Goal: Task Accomplishment & Management: Manage account settings

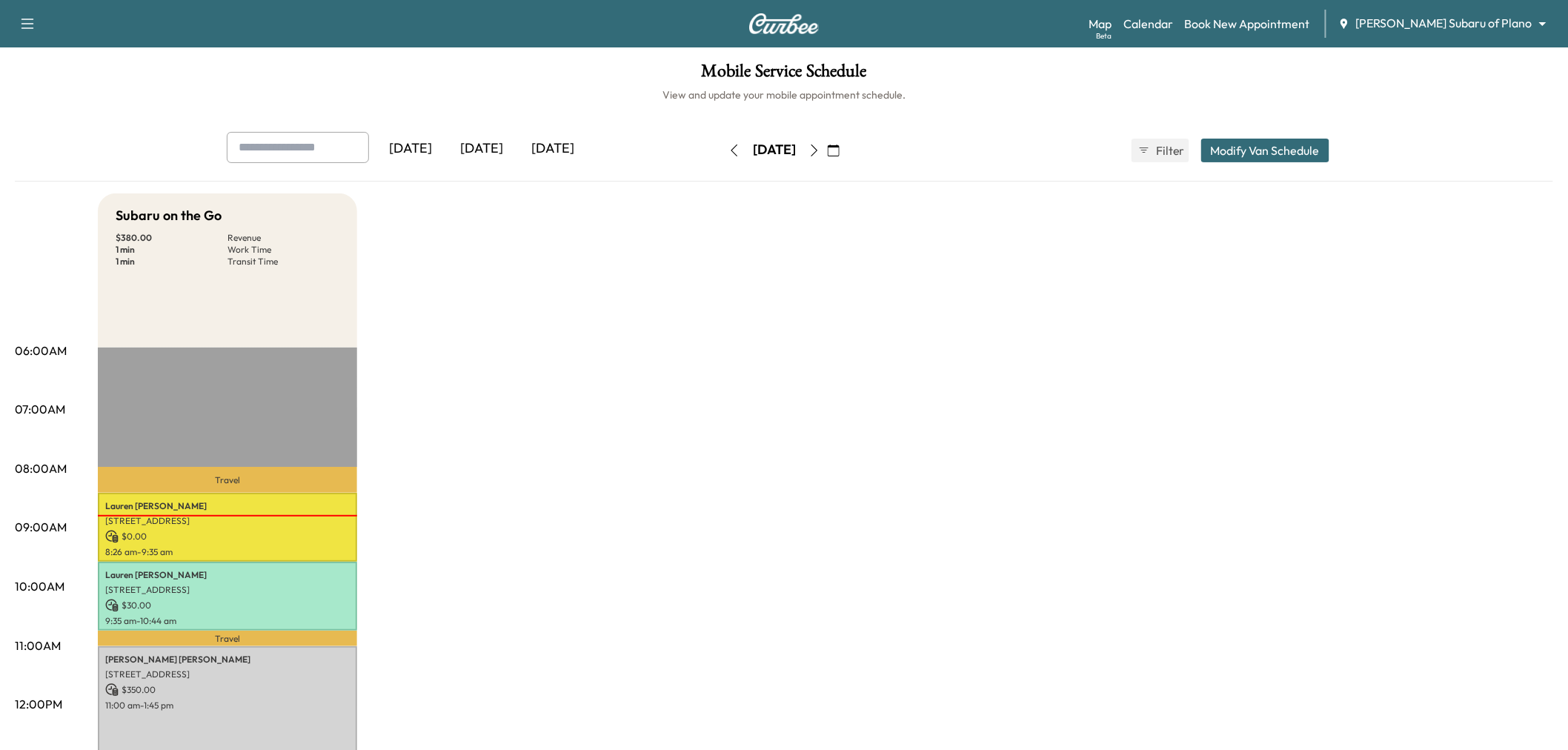
click at [485, 151] on div "[DATE]" at bounding box center [481, 149] width 71 height 34
click at [495, 143] on div "[DATE]" at bounding box center [481, 149] width 71 height 34
click at [537, 153] on div "[DATE]" at bounding box center [553, 149] width 71 height 34
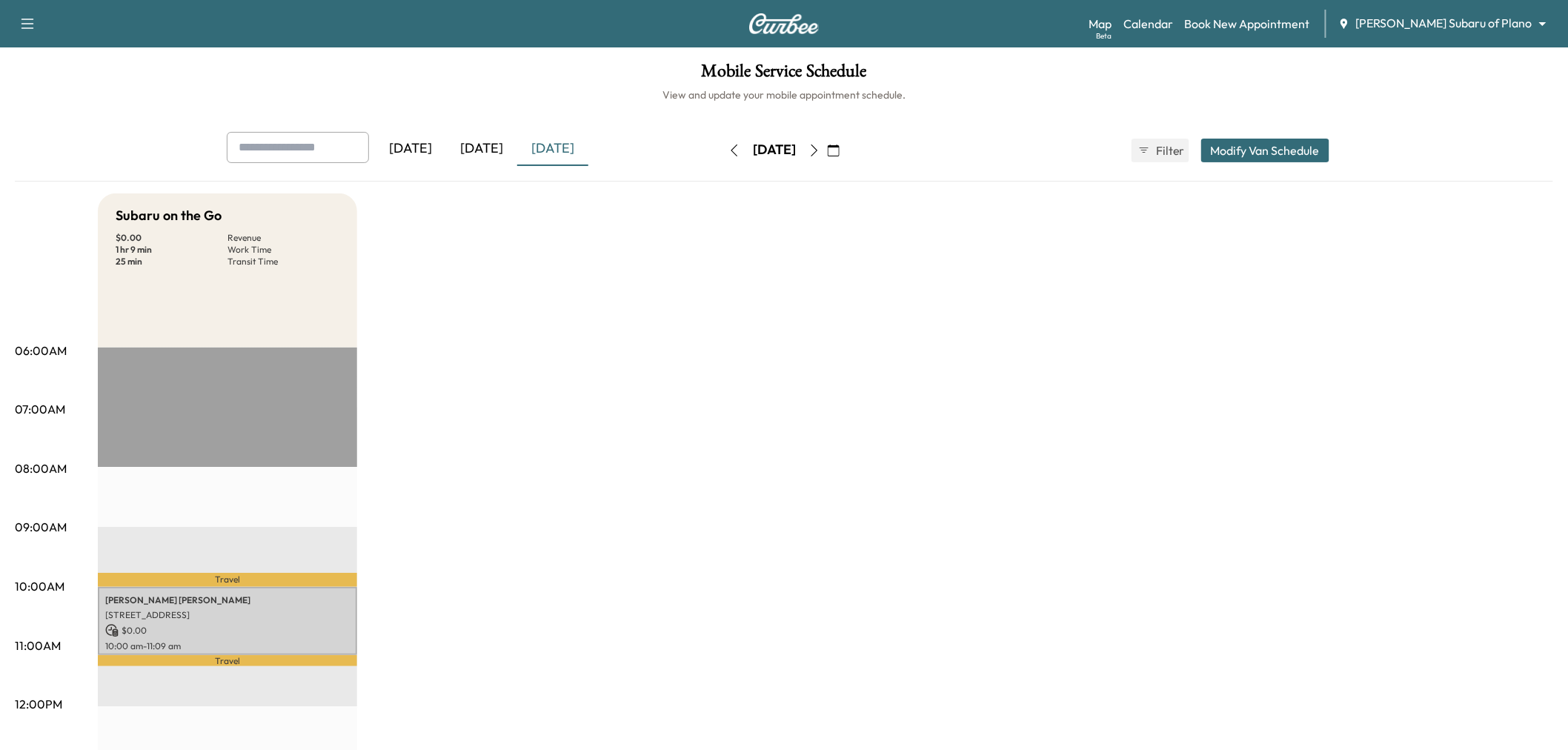
scroll to position [165, 0]
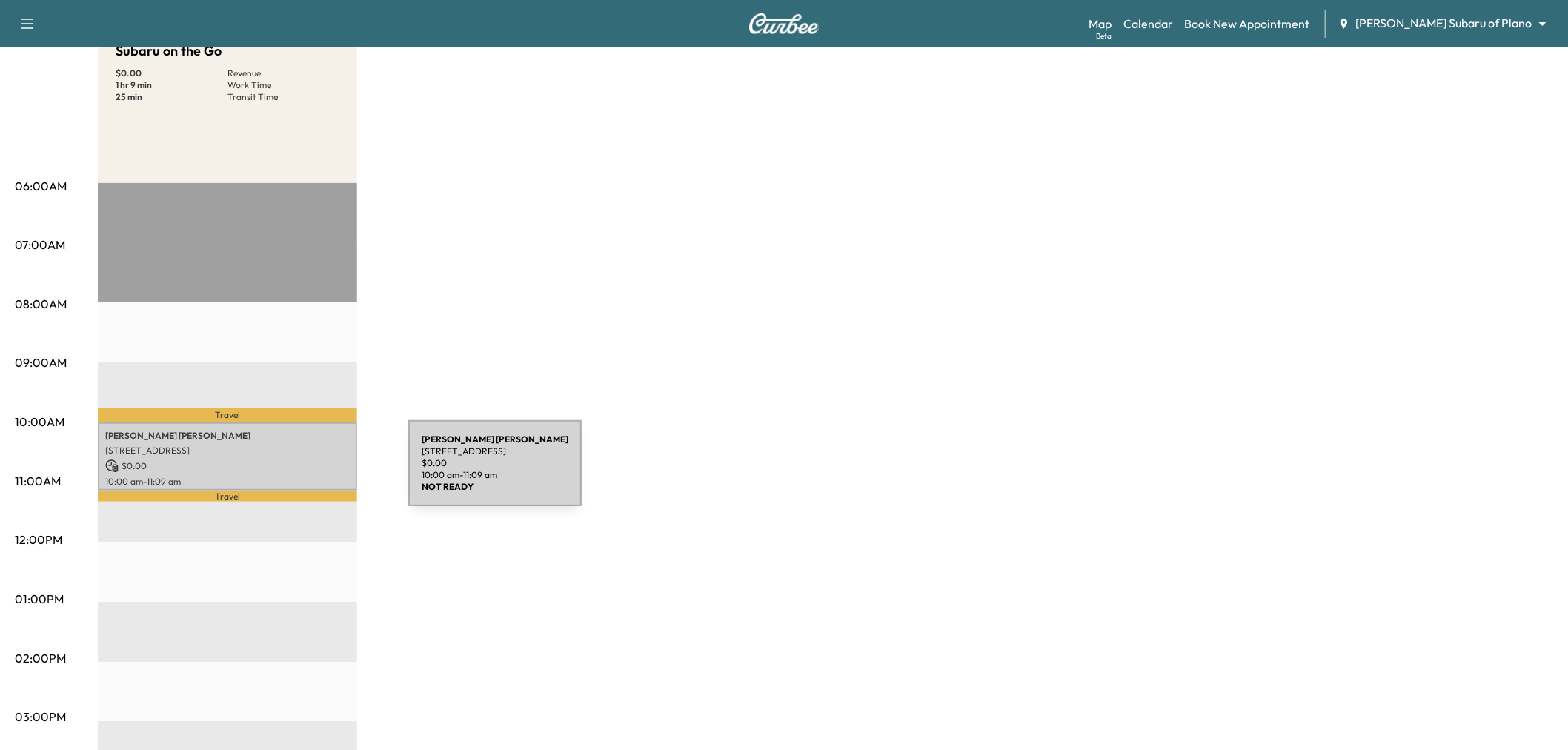
click at [297, 475] on p "10:00 am - 11:09 am" at bounding box center [227, 481] width 245 height 12
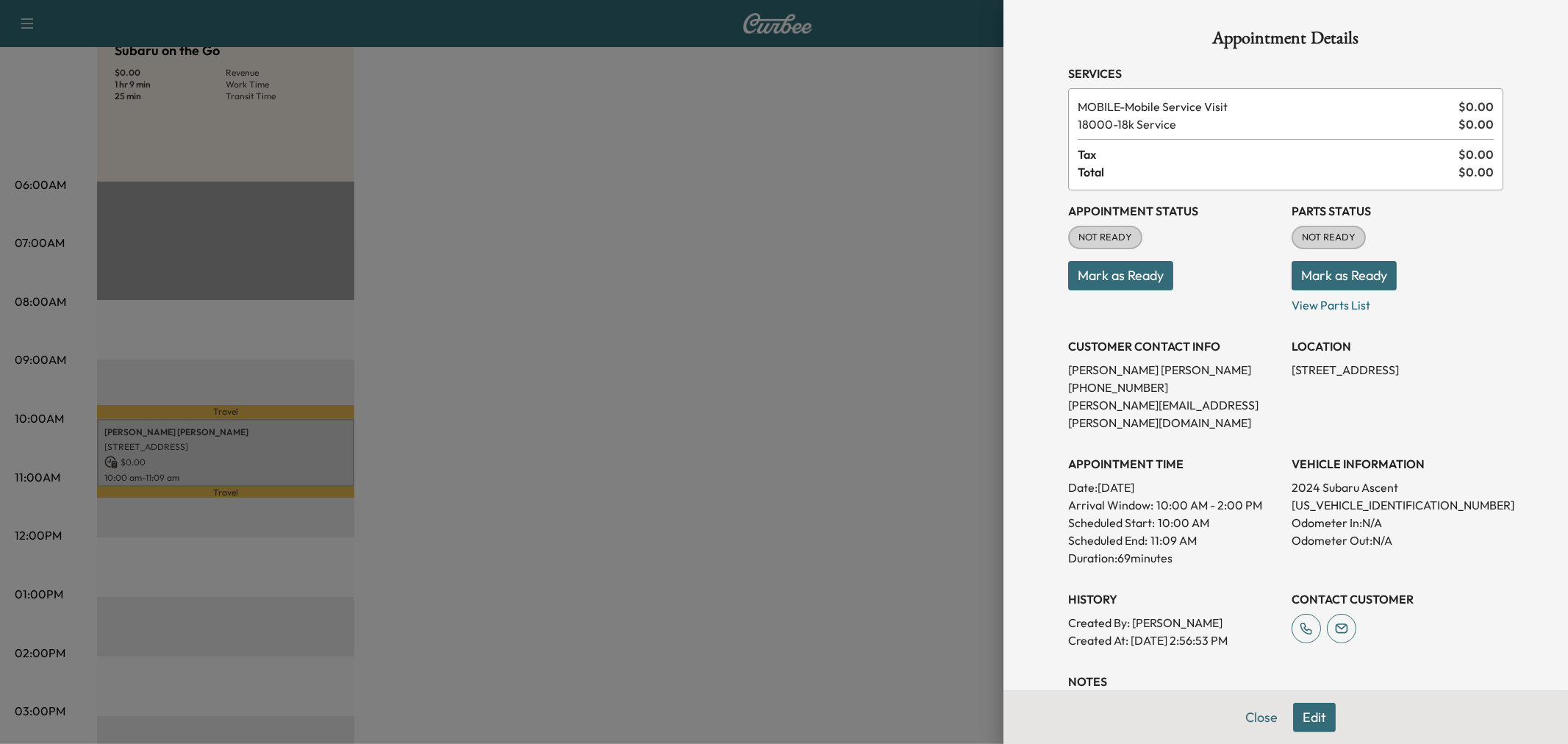
click at [723, 414] on div at bounding box center [784, 372] width 1568 height 744
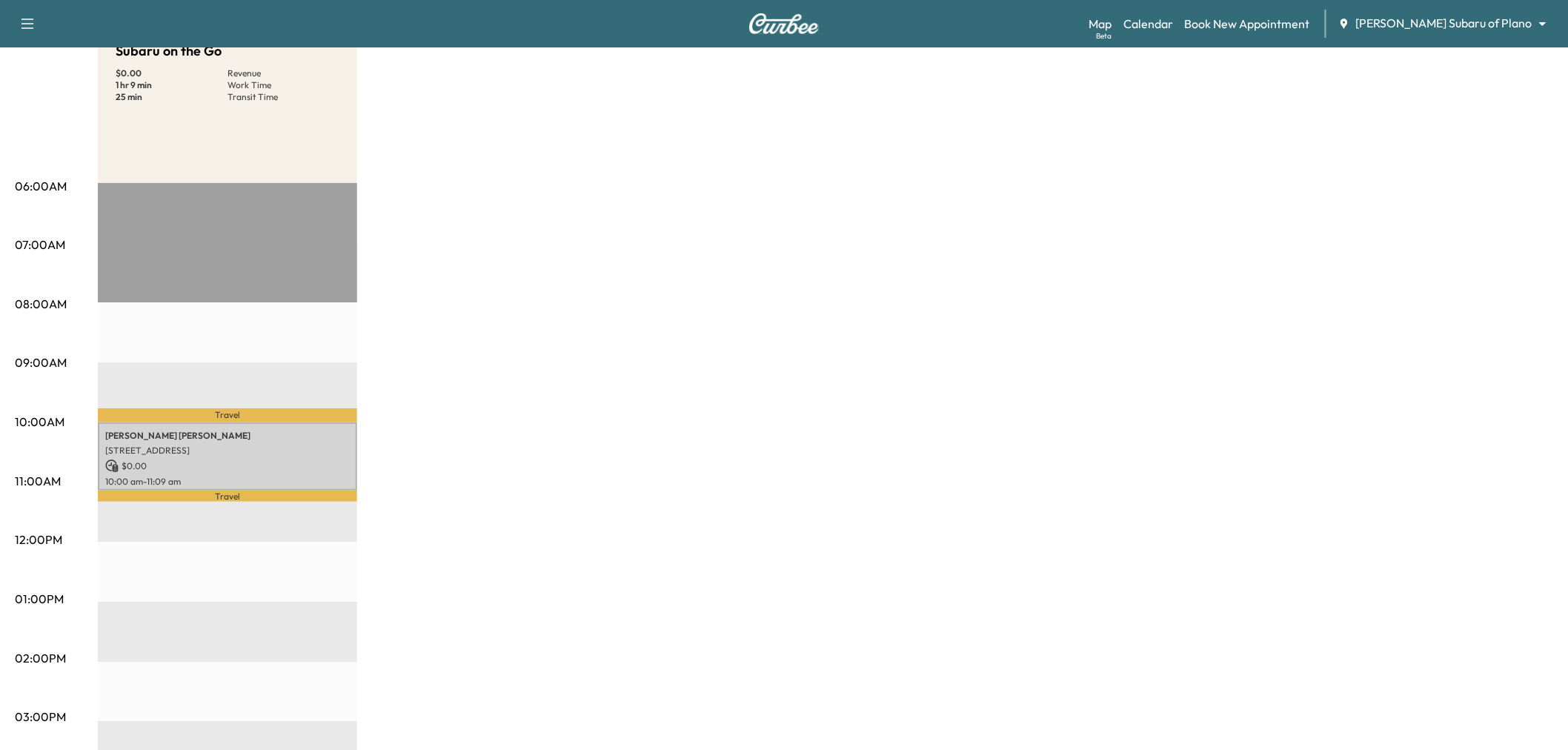
scroll to position [0, 0]
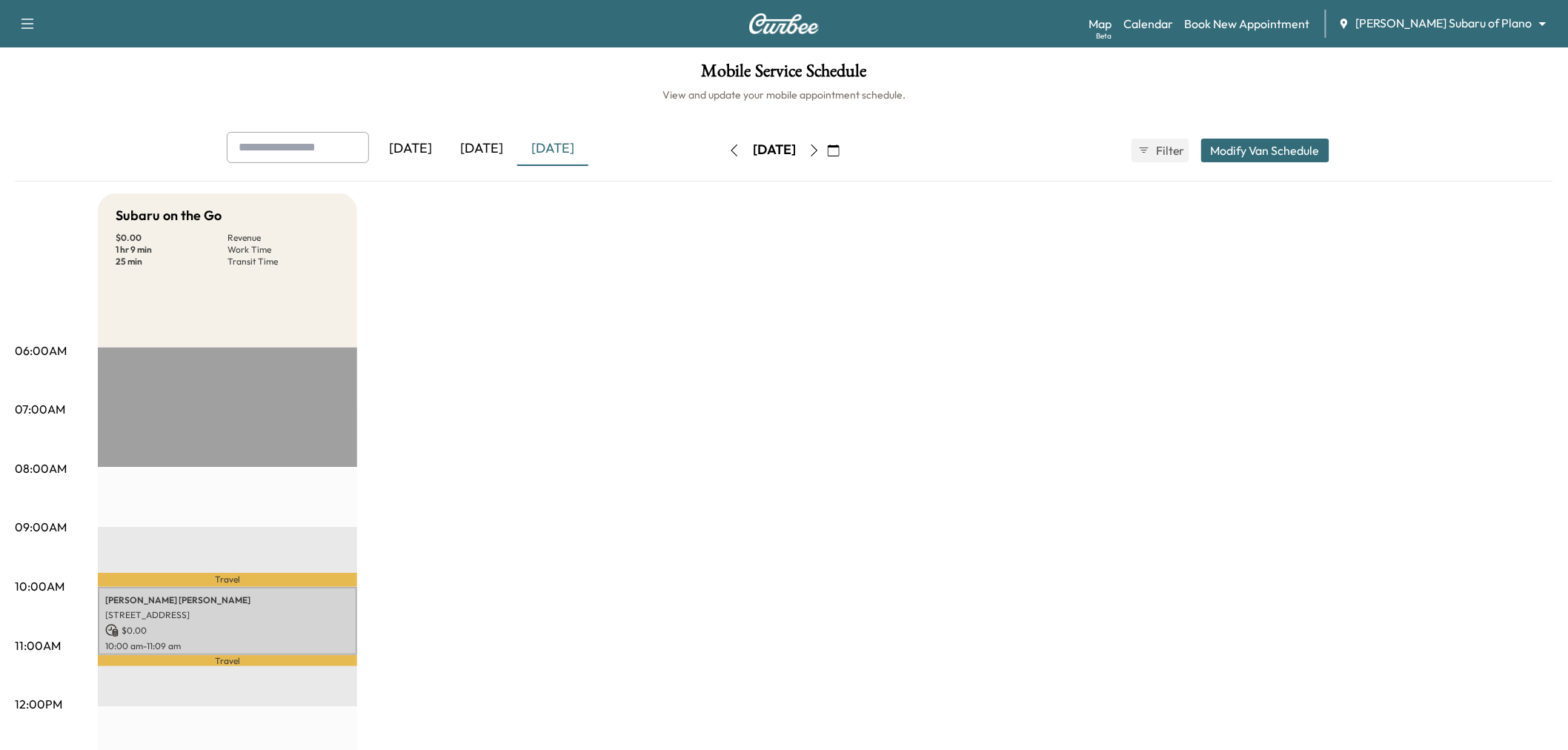
click at [482, 146] on div "[DATE]" at bounding box center [481, 149] width 71 height 34
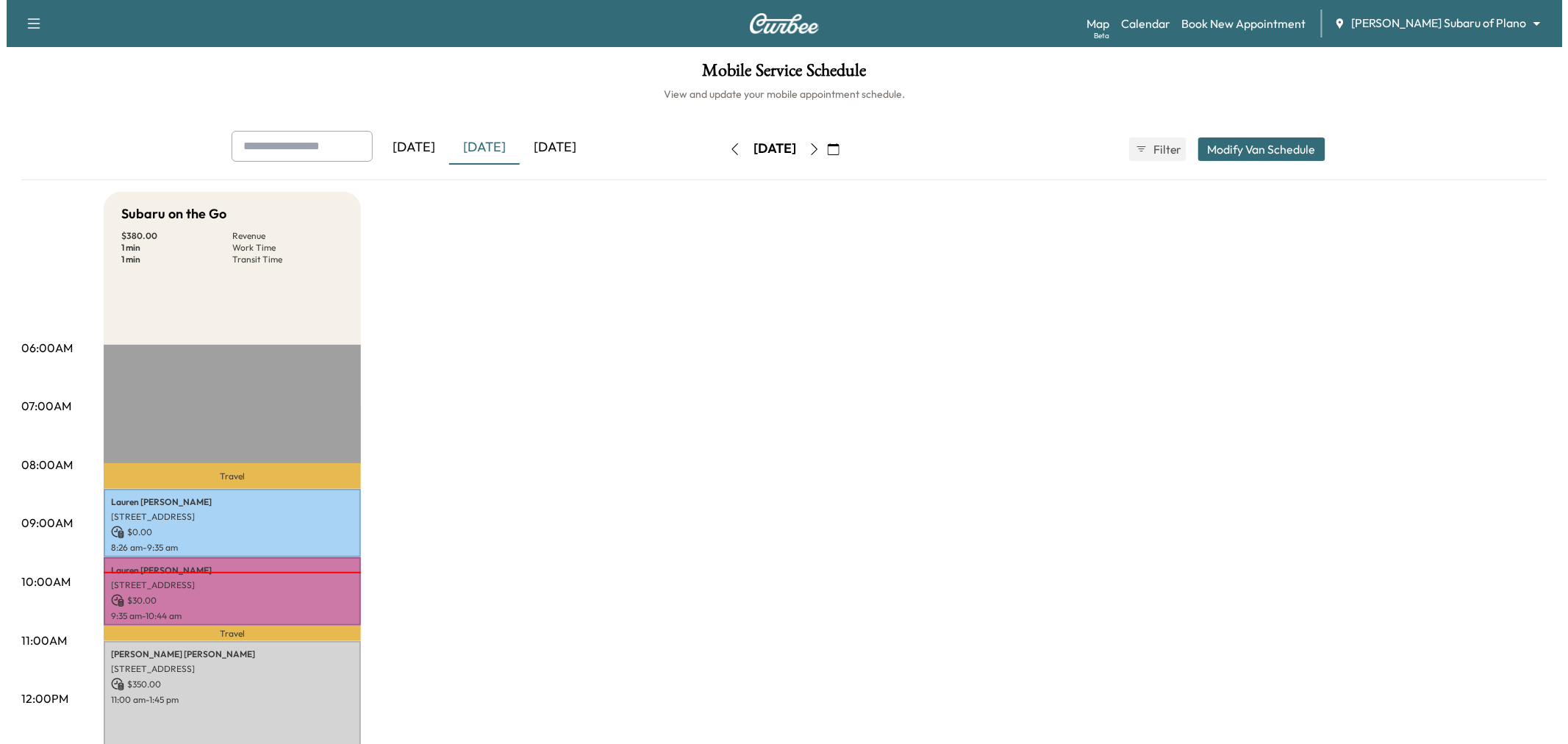
scroll to position [163, 0]
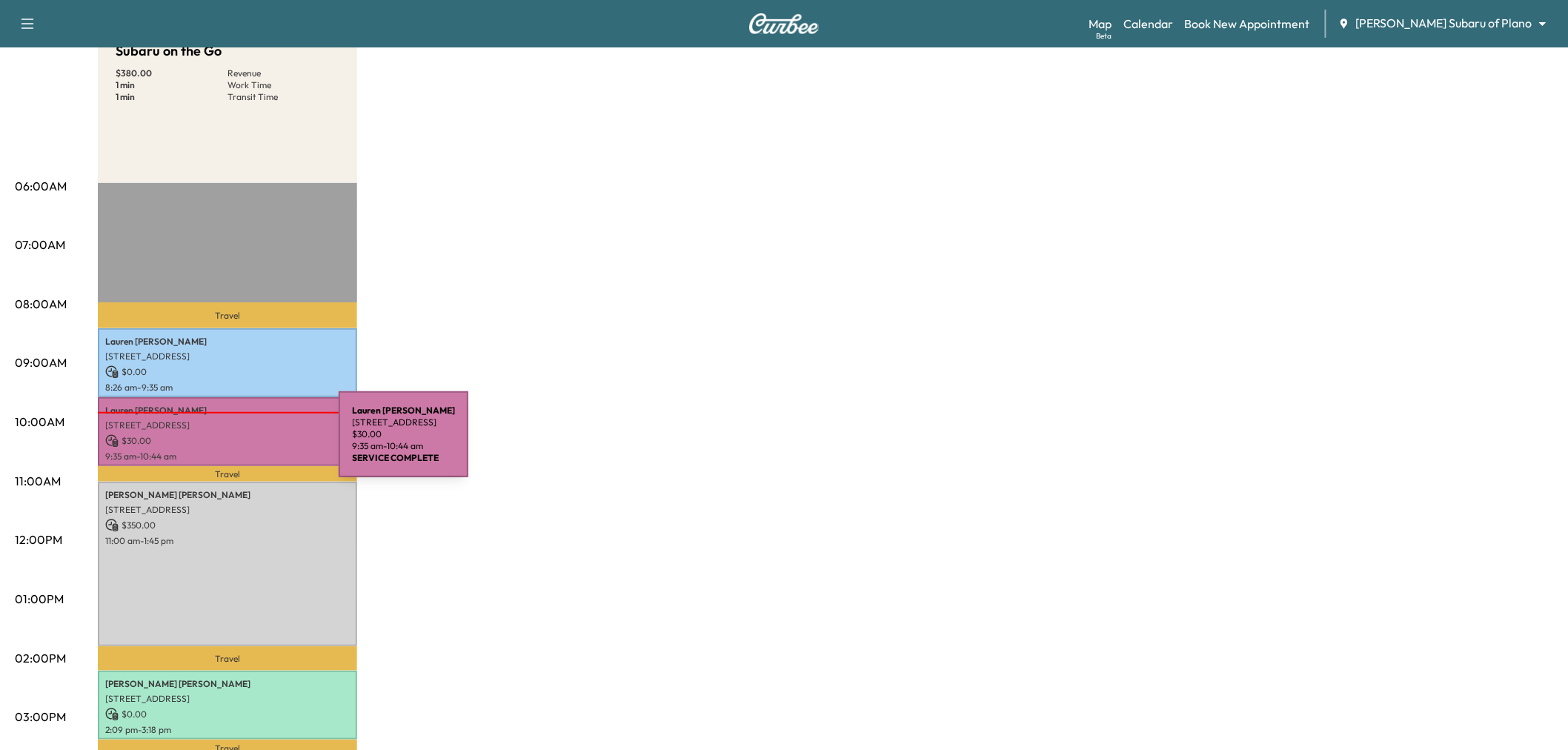
click at [227, 443] on p "$ 30.00" at bounding box center [227, 441] width 245 height 13
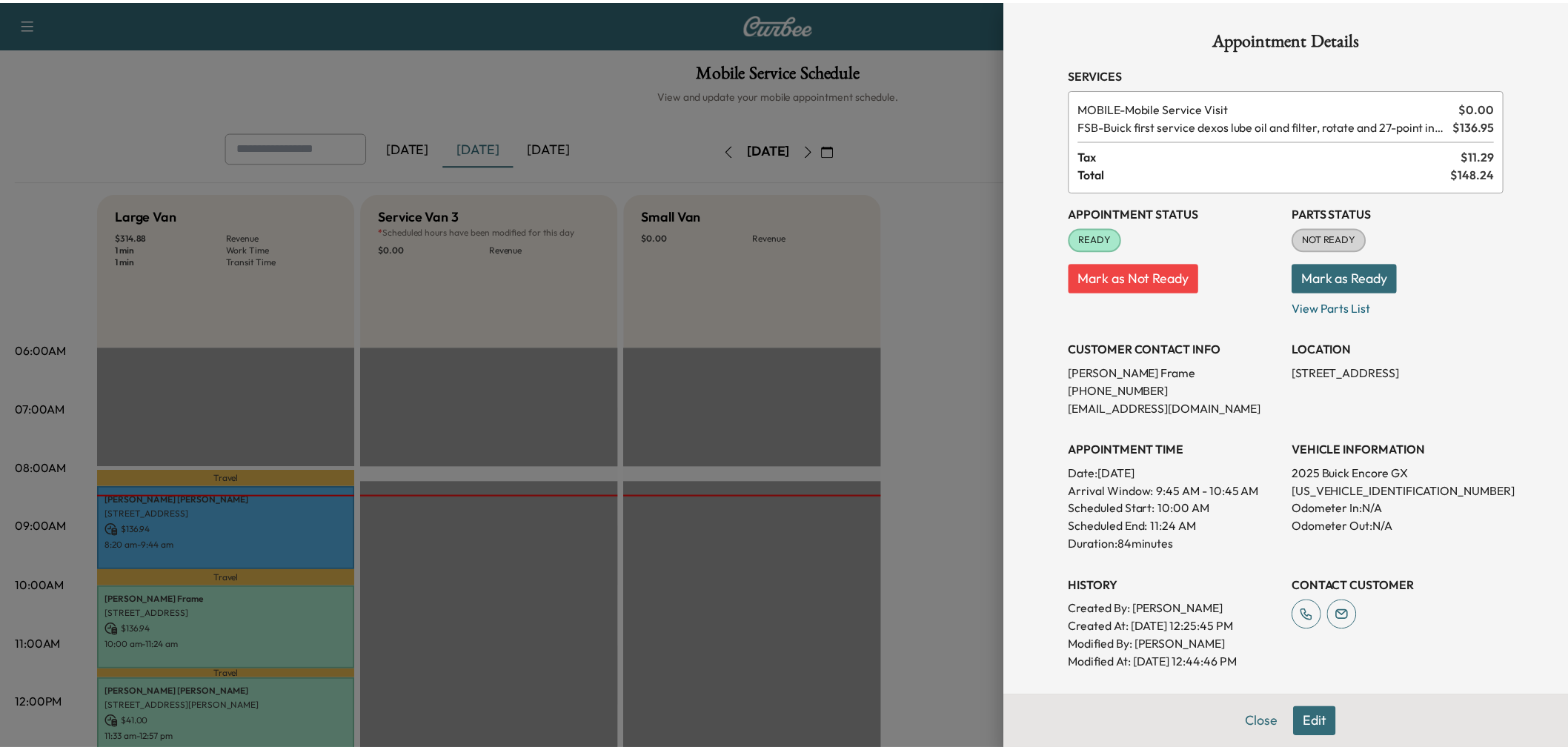
scroll to position [165, 0]
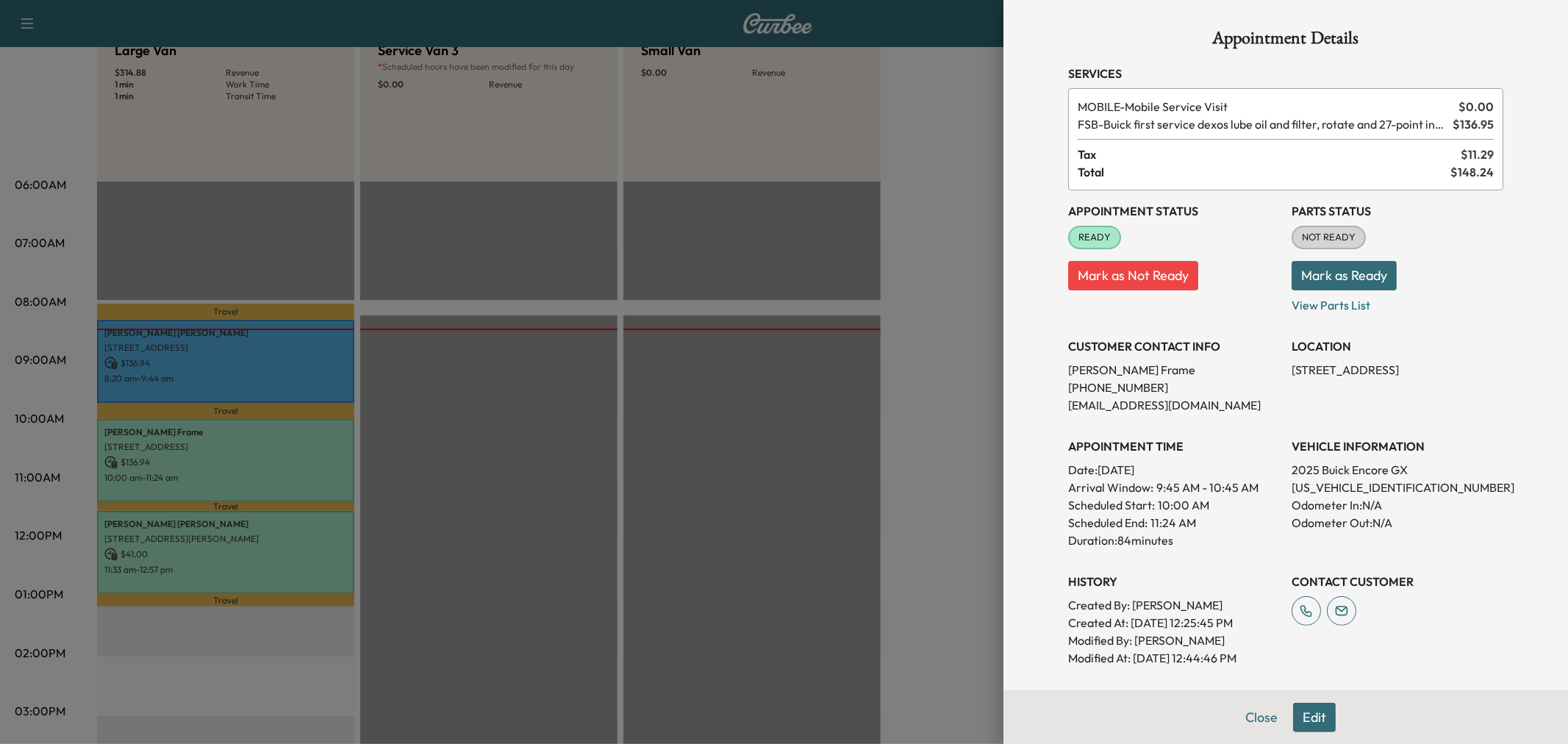
click at [774, 214] on div at bounding box center [784, 372] width 1568 height 744
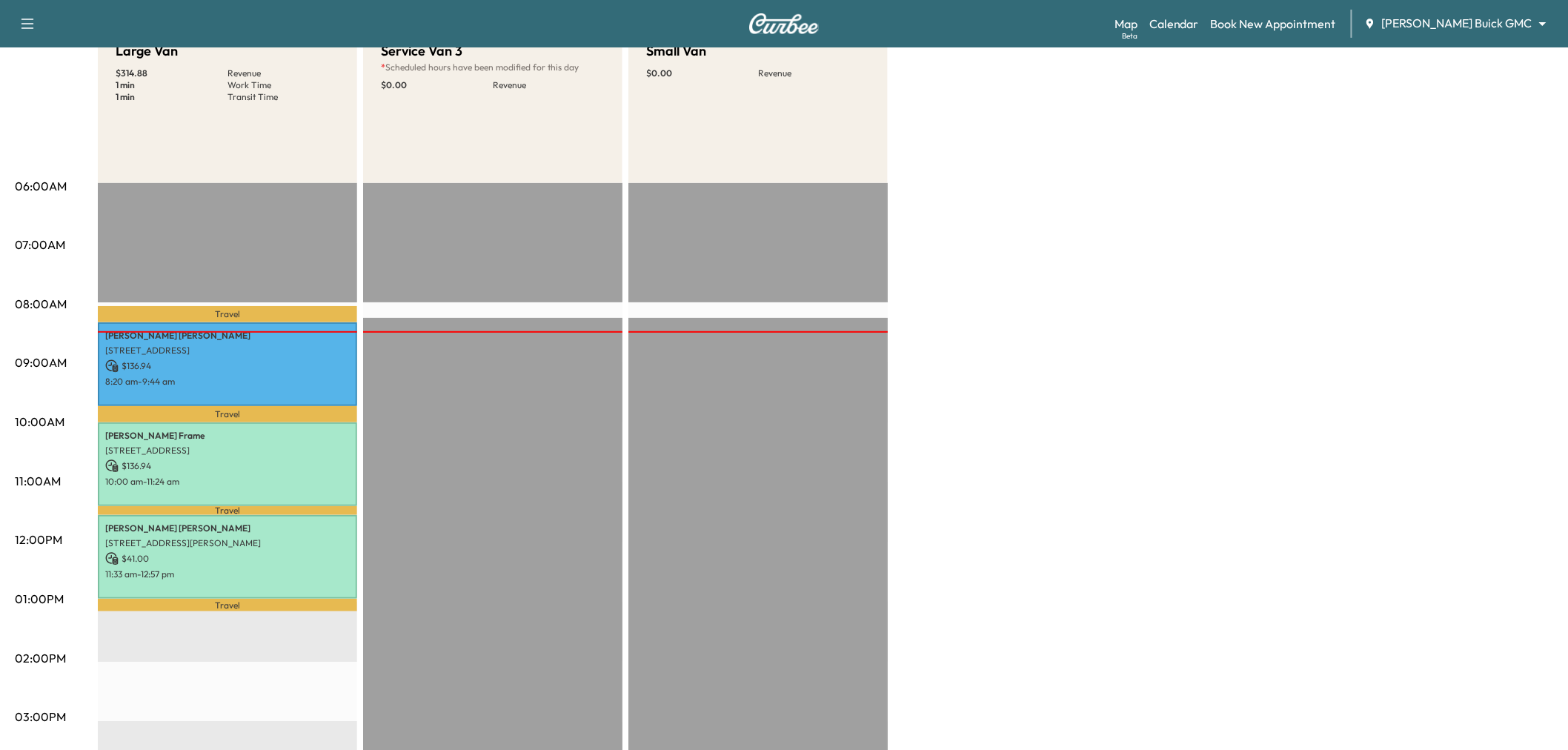
click at [1063, 366] on div "Large Van $ 314.88 Revenue 1 min Work Time 1 min Transit Time Travel [PERSON_NA…" at bounding box center [825, 584] width 1455 height 1111
click at [235, 463] on p "$ 136.94" at bounding box center [227, 466] width 245 height 13
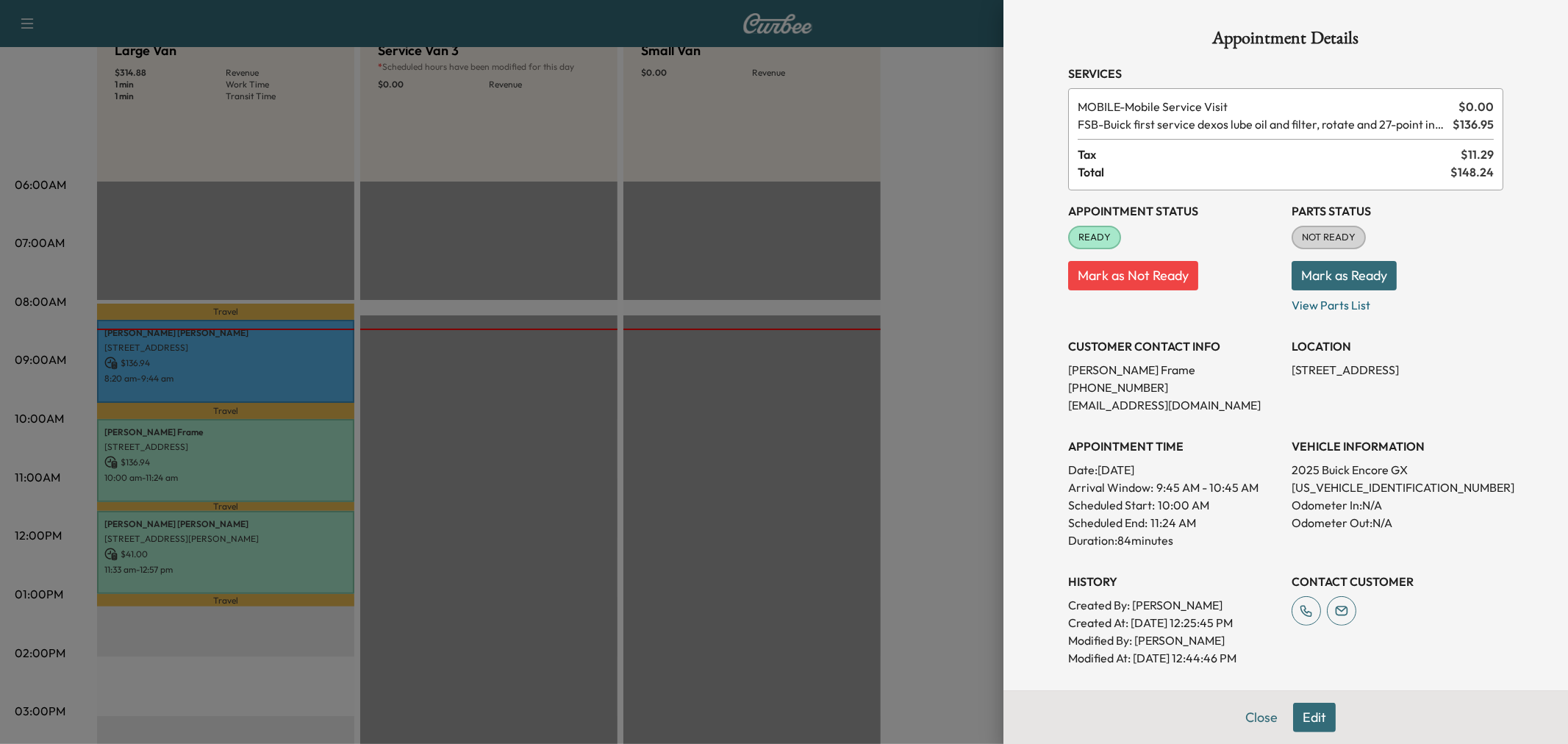
click at [1348, 486] on p "[US_VEHICLE_IDENTIFICATION_NUMBER]" at bounding box center [1396, 486] width 211 height 18
copy p "[US_VEHICLE_IDENTIFICATION_NUMBER]"
click at [880, 197] on div at bounding box center [784, 372] width 1568 height 744
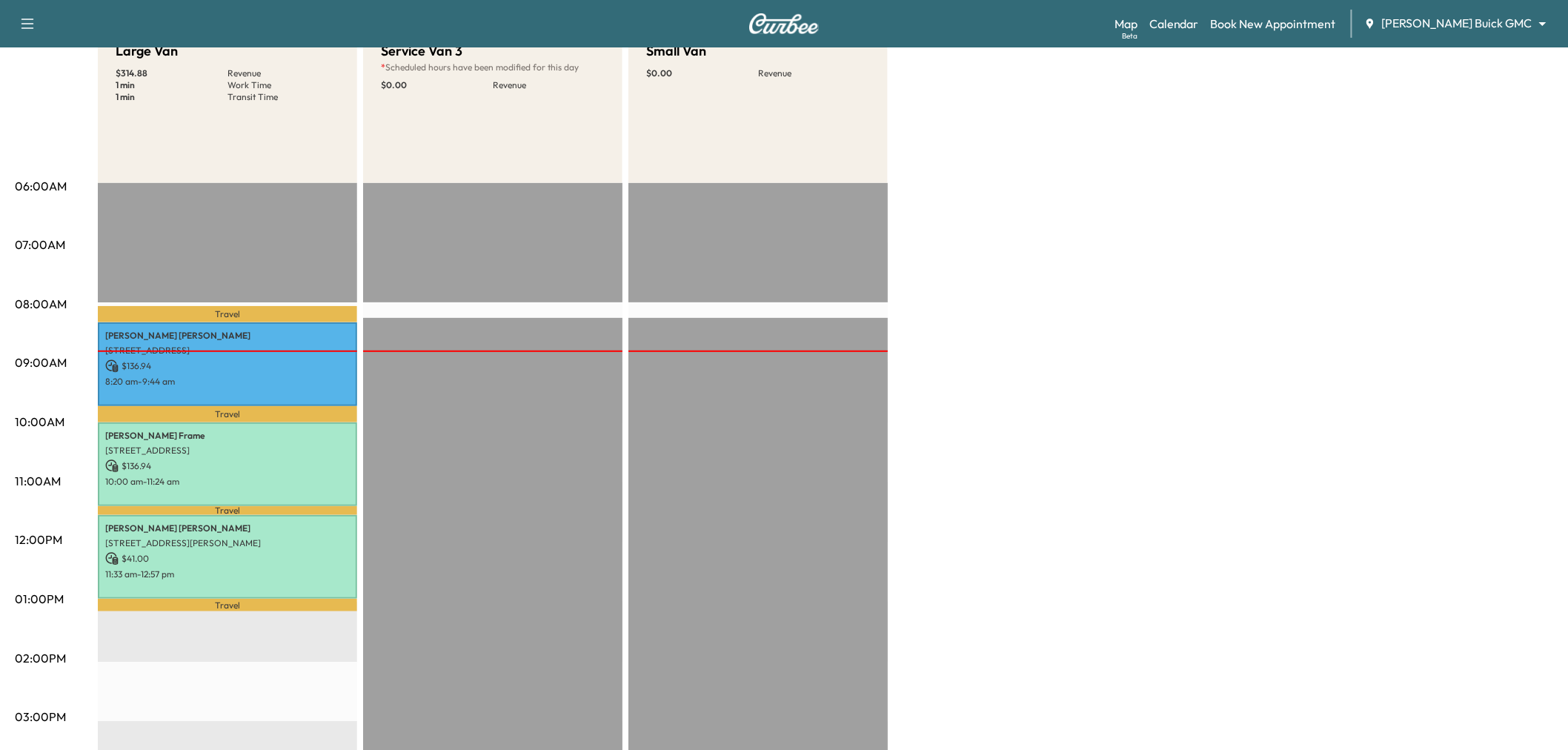
scroll to position [0, 0]
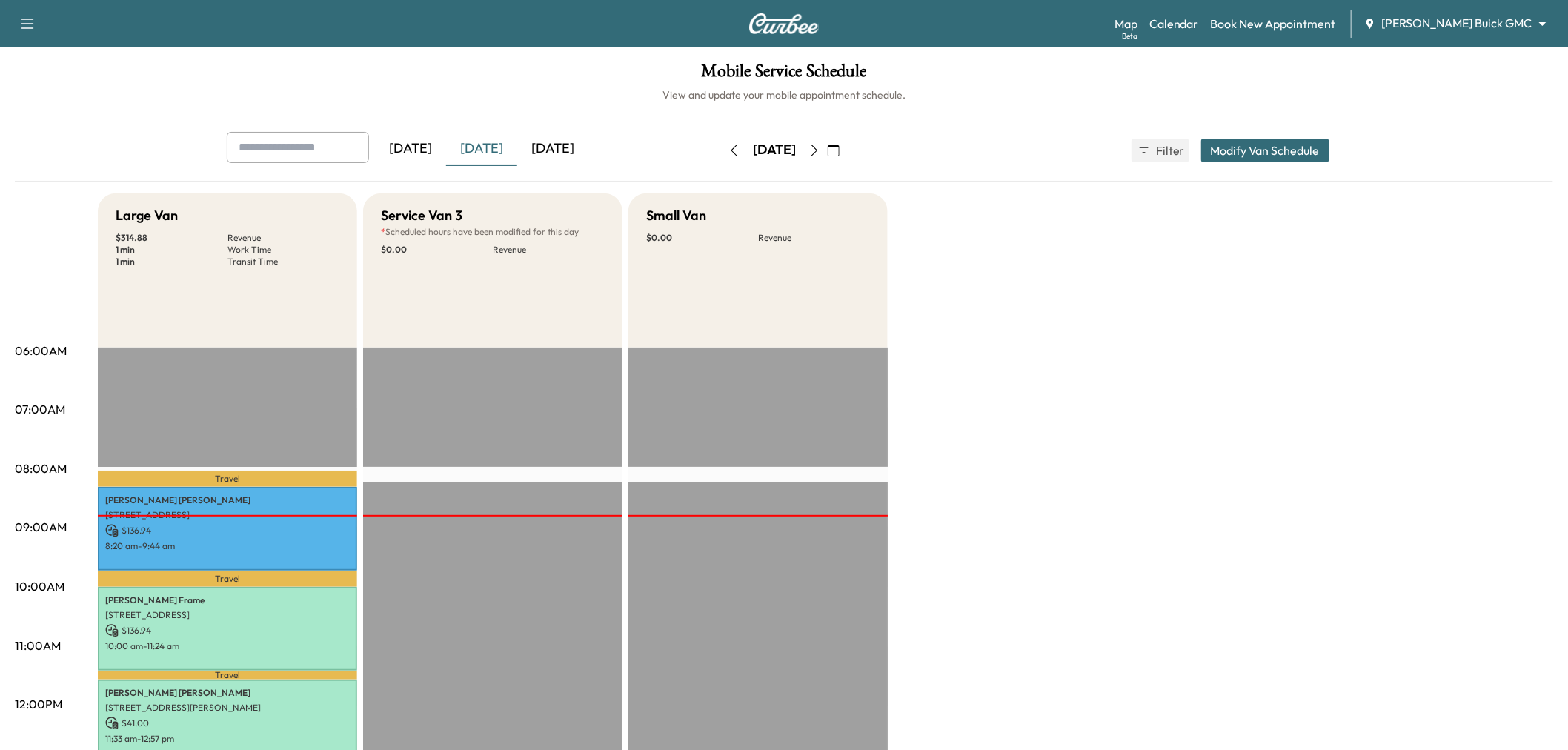
click at [480, 148] on div "[DATE]" at bounding box center [481, 149] width 71 height 34
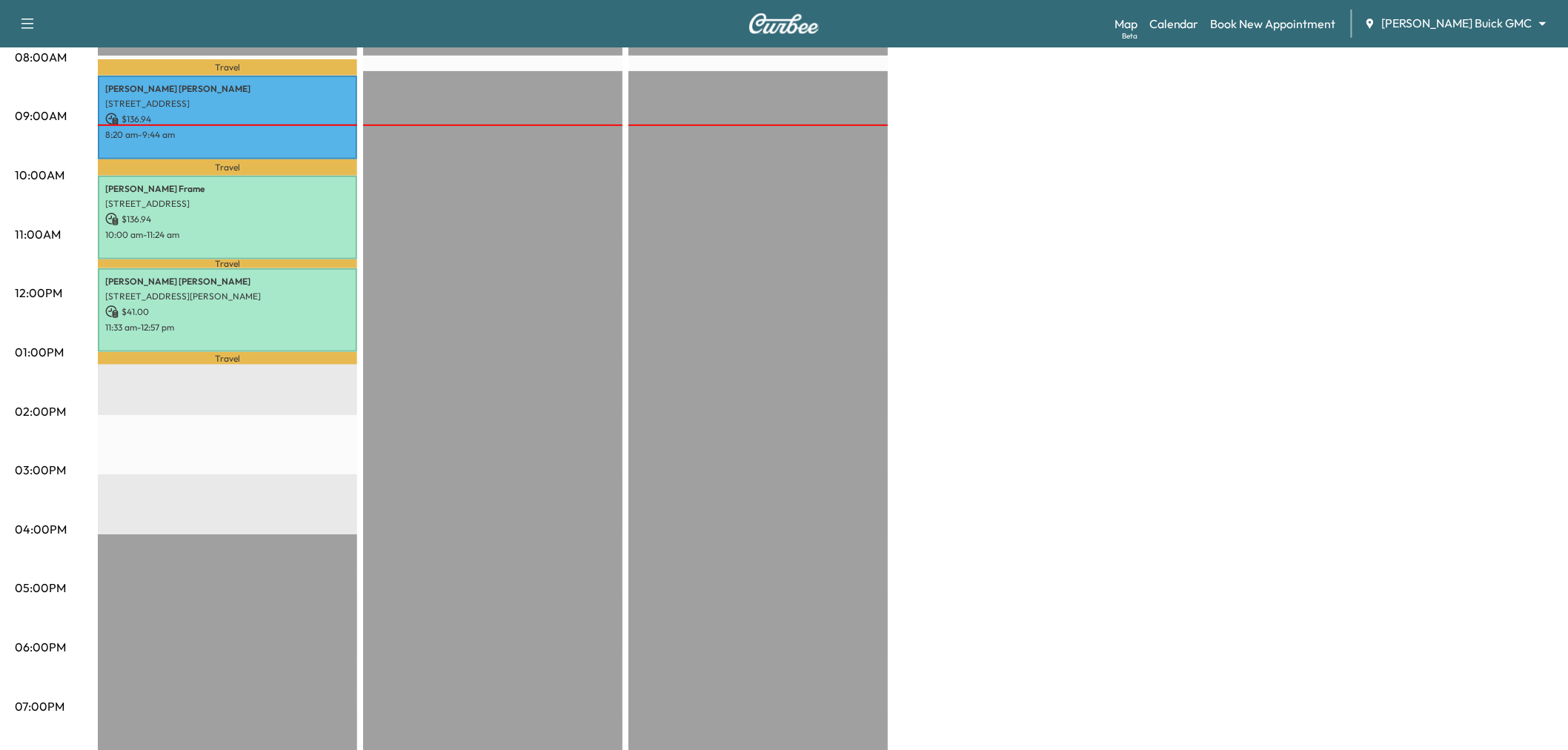
scroll to position [82, 0]
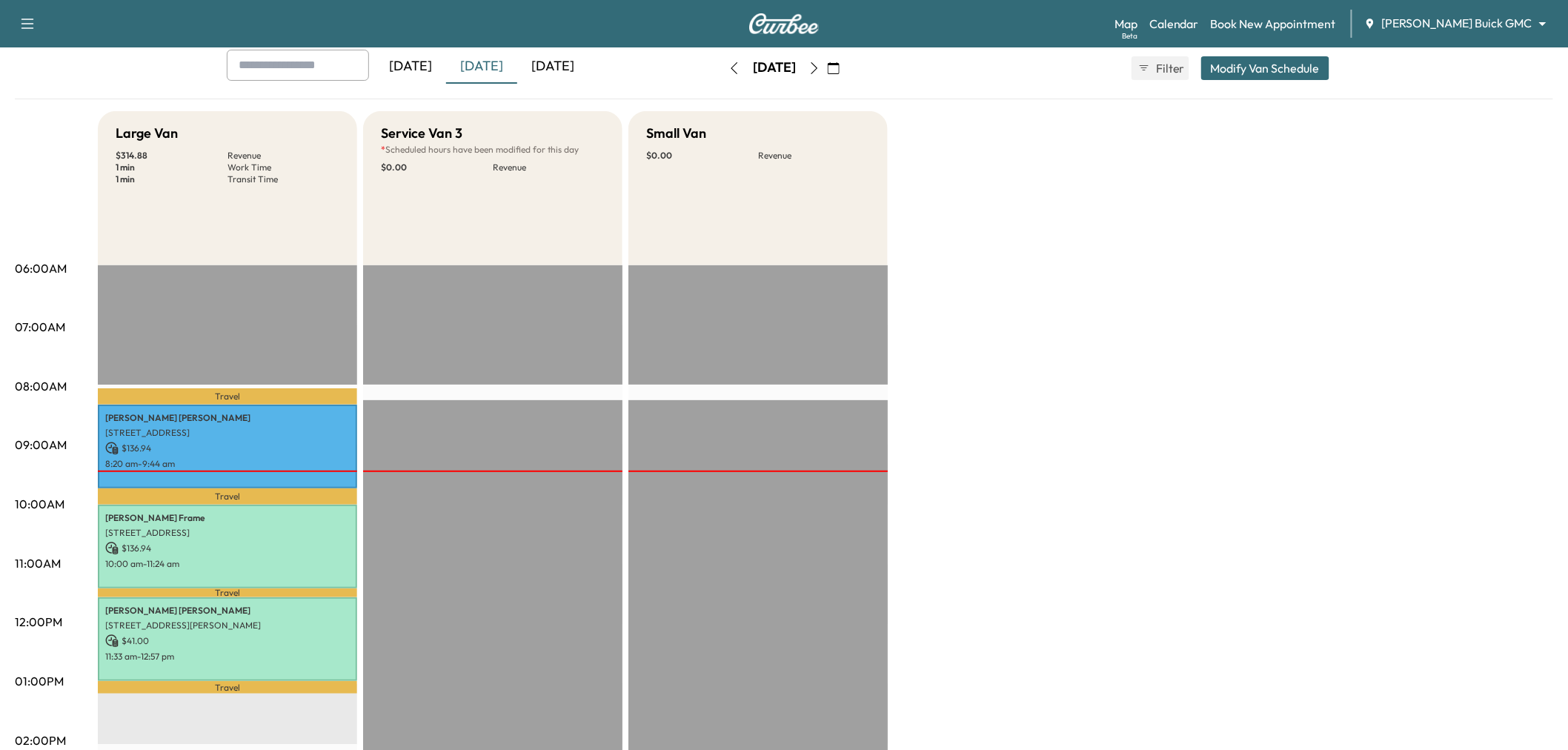
click at [821, 65] on icon "button" at bounding box center [814, 68] width 12 height 12
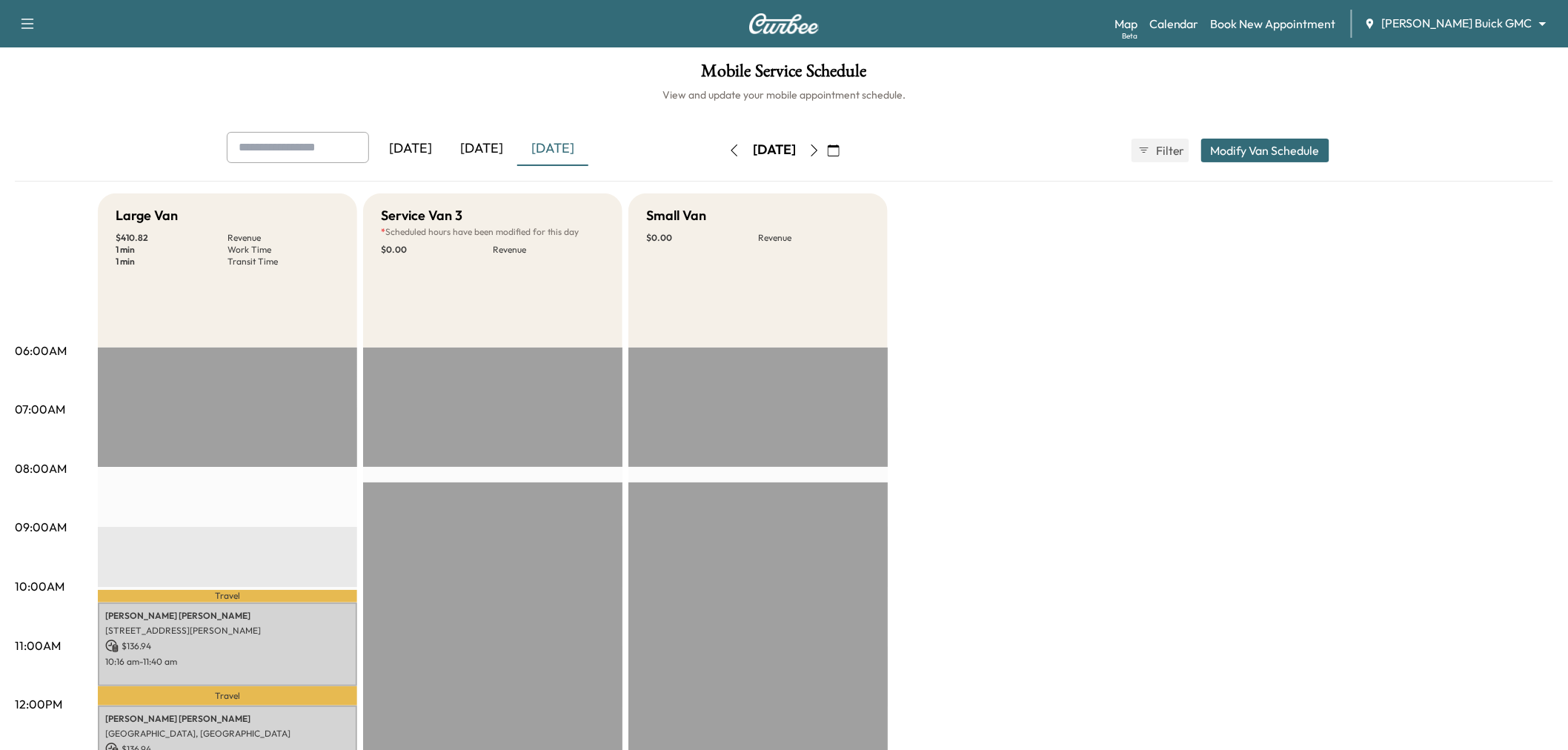
click at [827, 149] on button "button" at bounding box center [814, 150] width 25 height 23
type input "**"
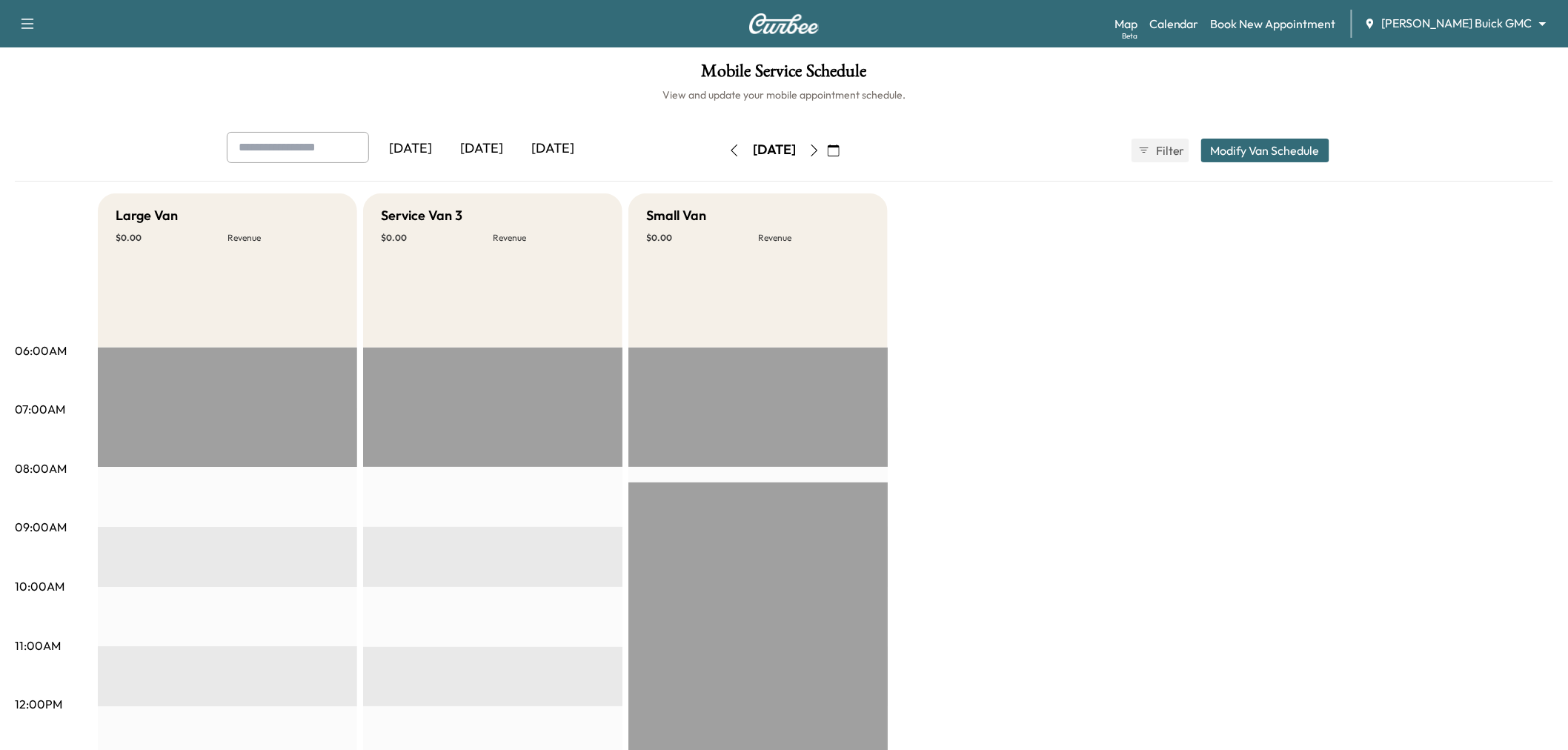
click at [1260, 155] on button "Modify Van Schedule" at bounding box center [1266, 150] width 128 height 23
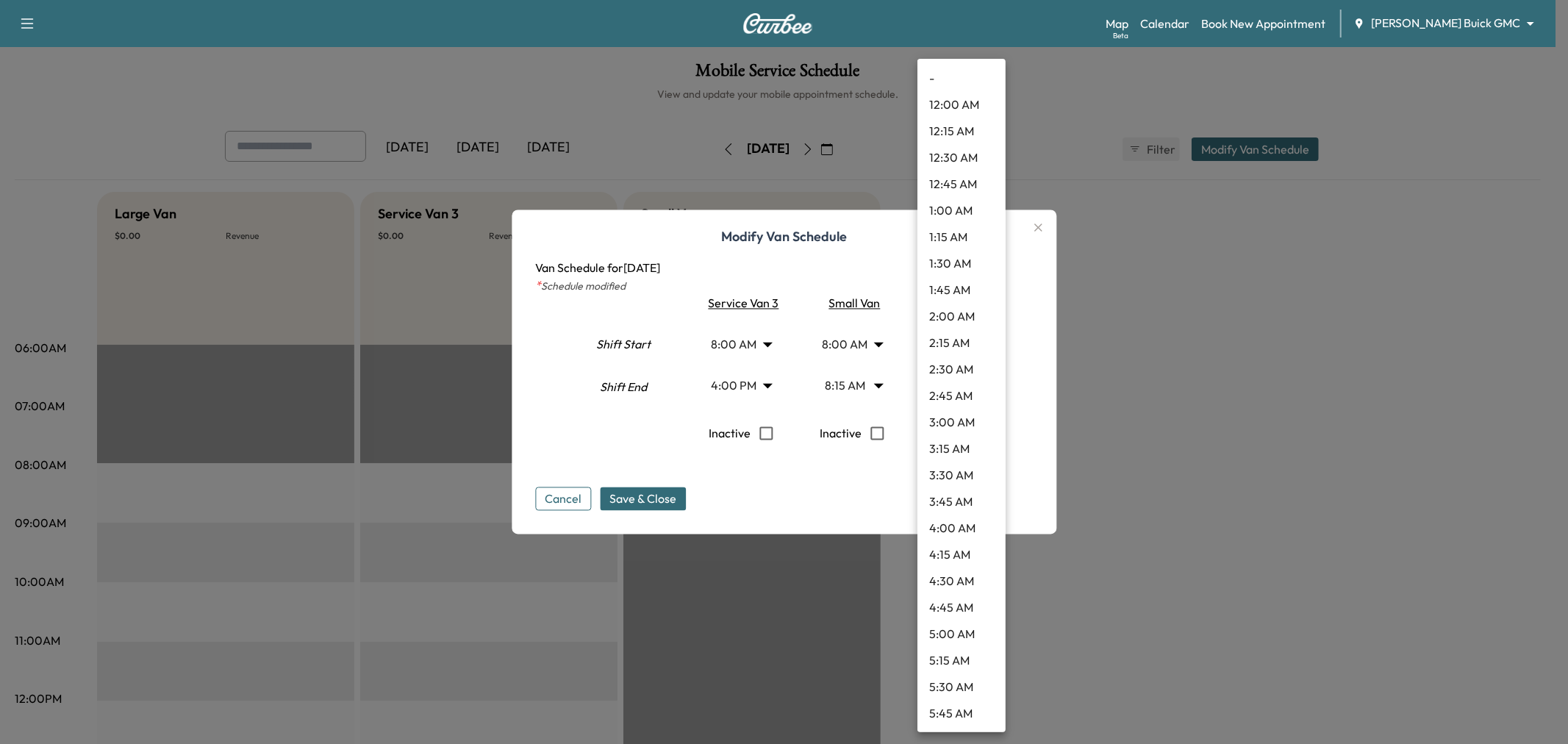
click at [970, 380] on body "Support Log Out Map Beta Calendar Book New Appointment [PERSON_NAME] Buick GMC …" at bounding box center [784, 372] width 1568 height 744
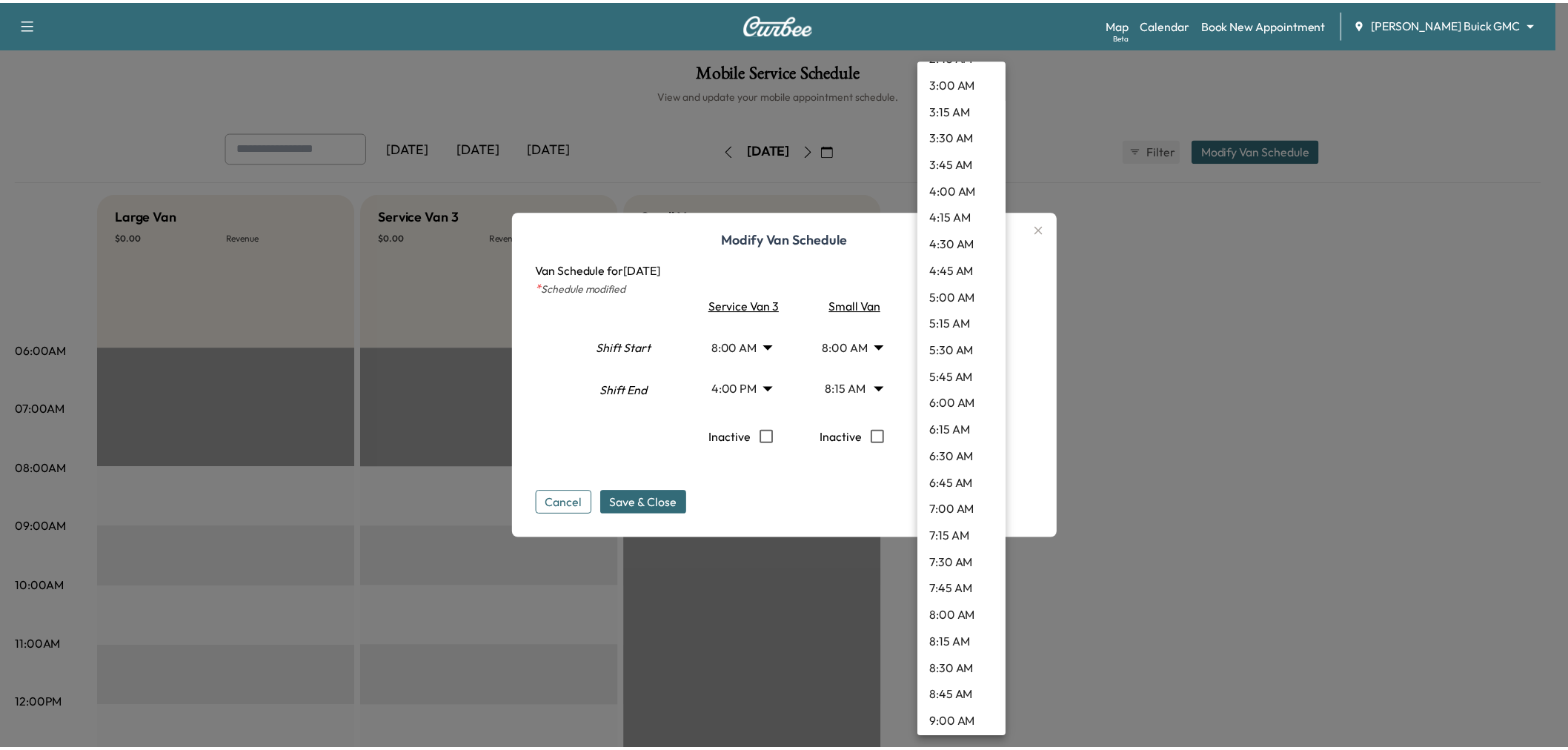
scroll to position [424, 0]
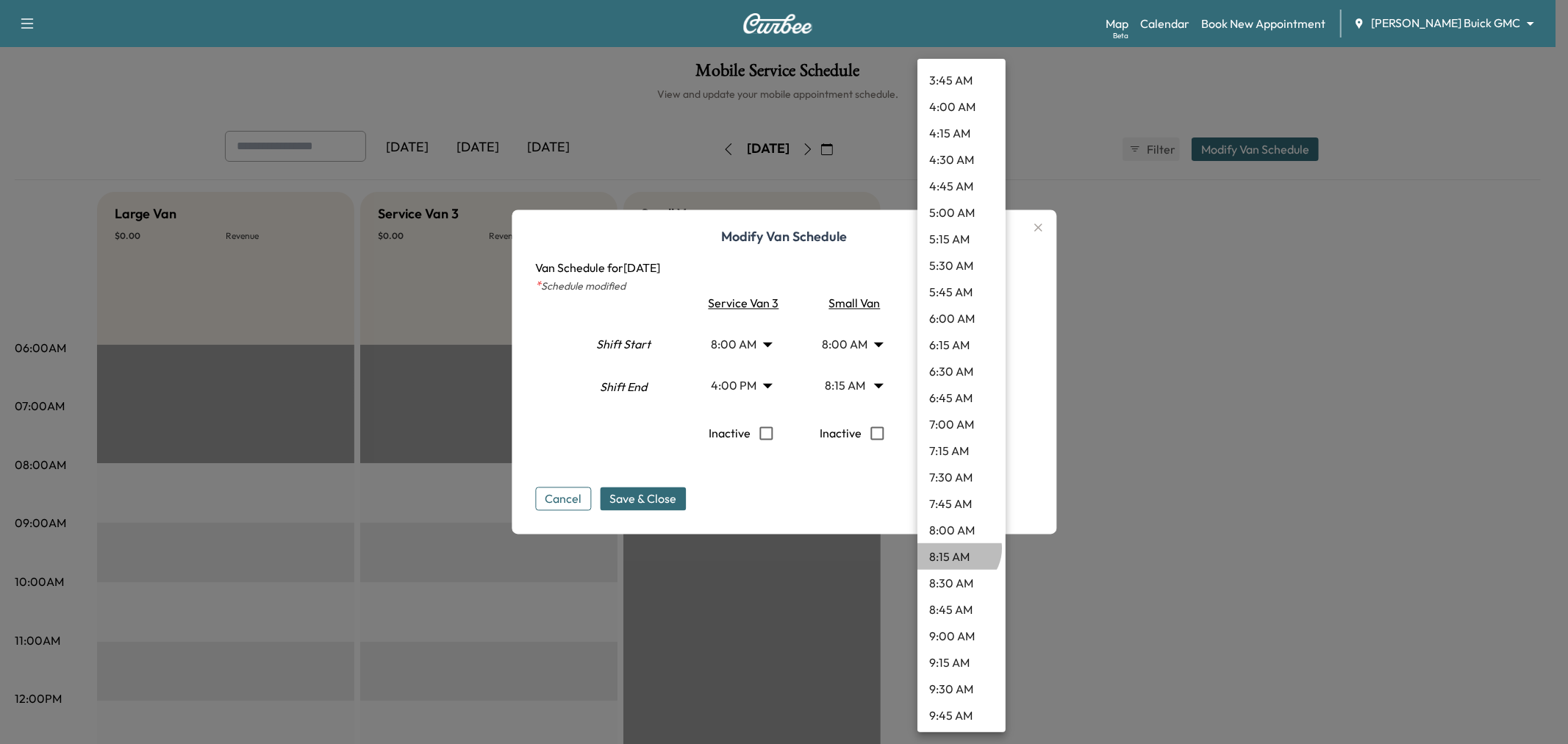
click at [956, 547] on li "8:15 AM" at bounding box center [962, 556] width 89 height 27
type input "****"
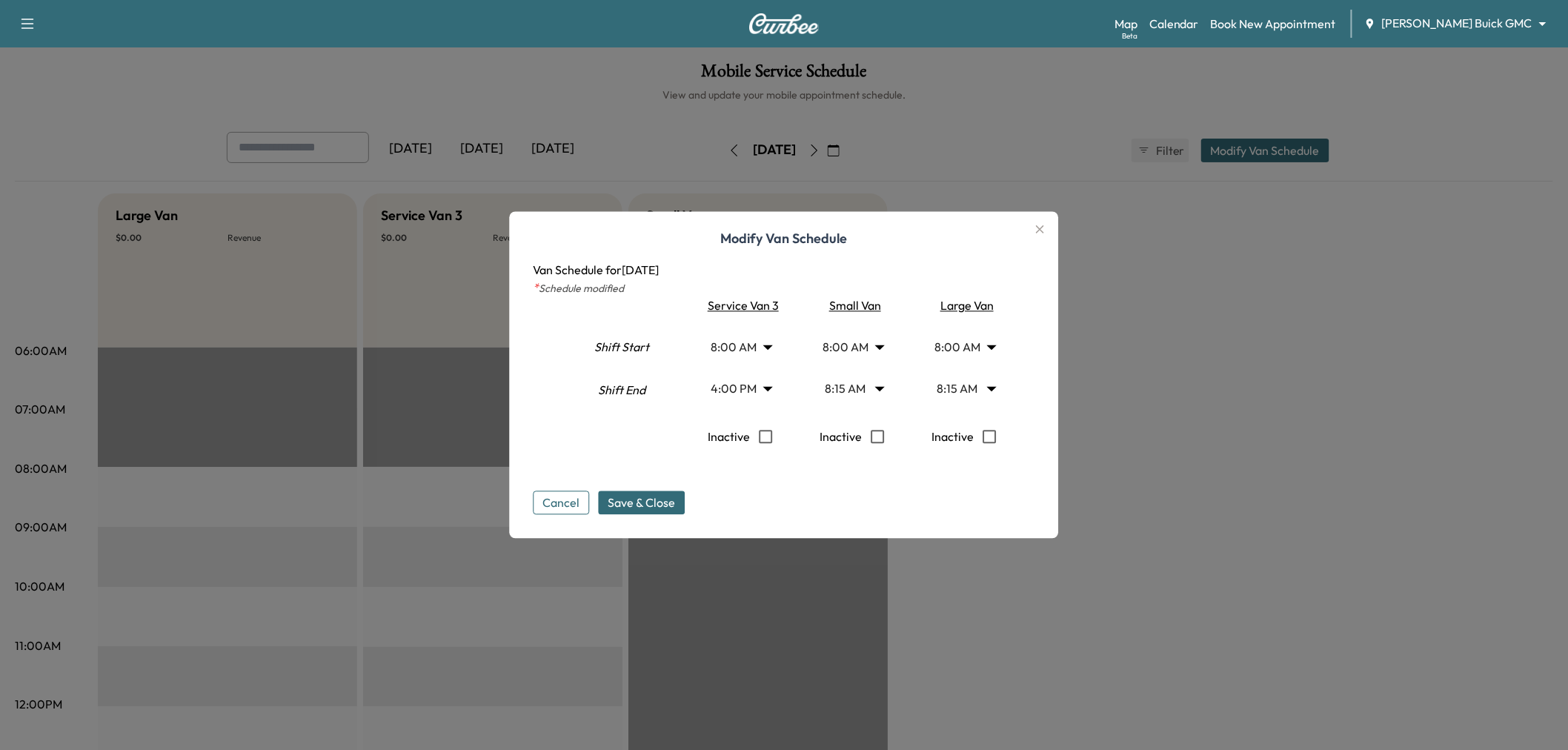
click at [693, 508] on div "Cancel Save & Close" at bounding box center [784, 490] width 502 height 47
click at [676, 505] on span "Save & Close" at bounding box center [642, 502] width 67 height 18
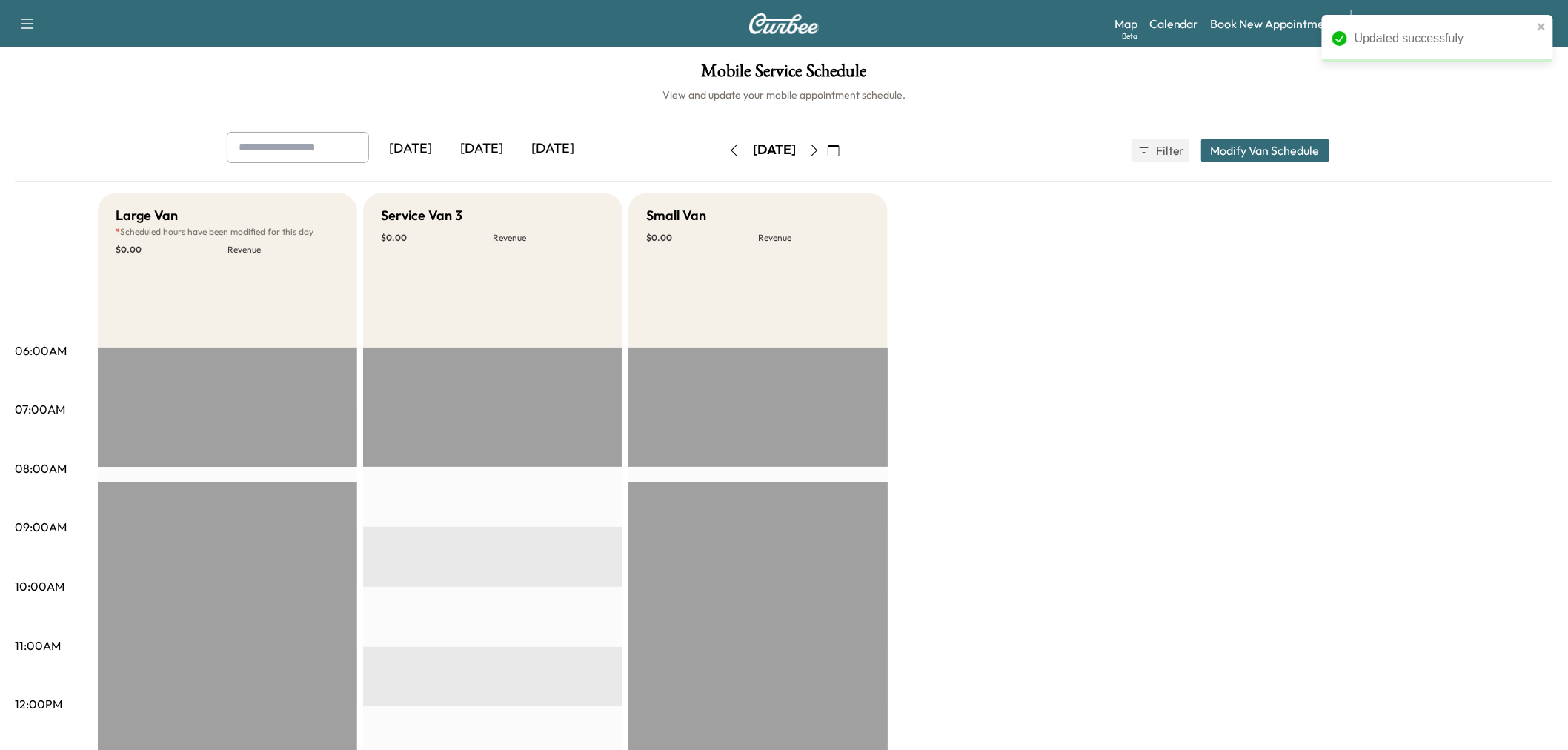
click at [722, 151] on button "button" at bounding box center [734, 150] width 25 height 23
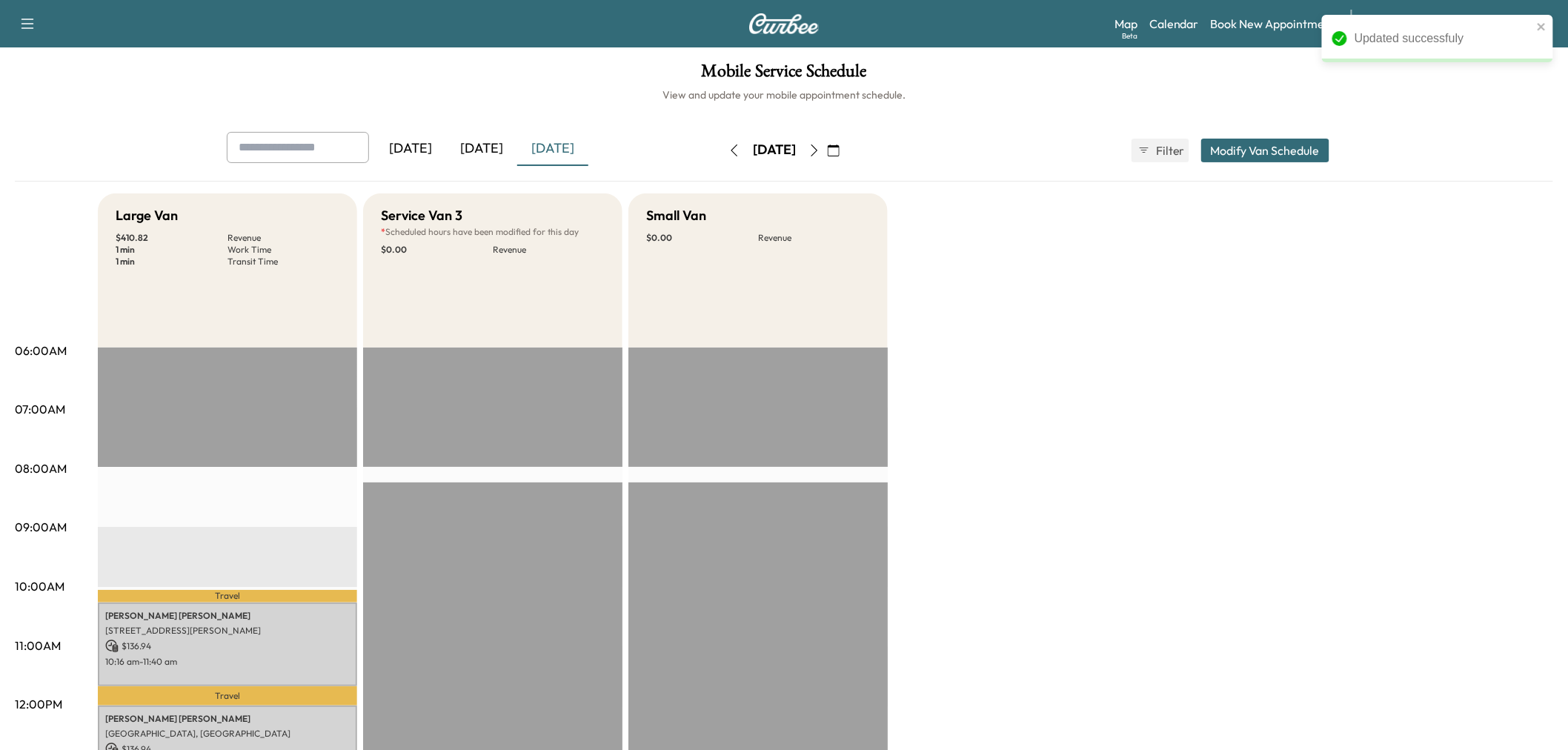
scroll to position [247, 0]
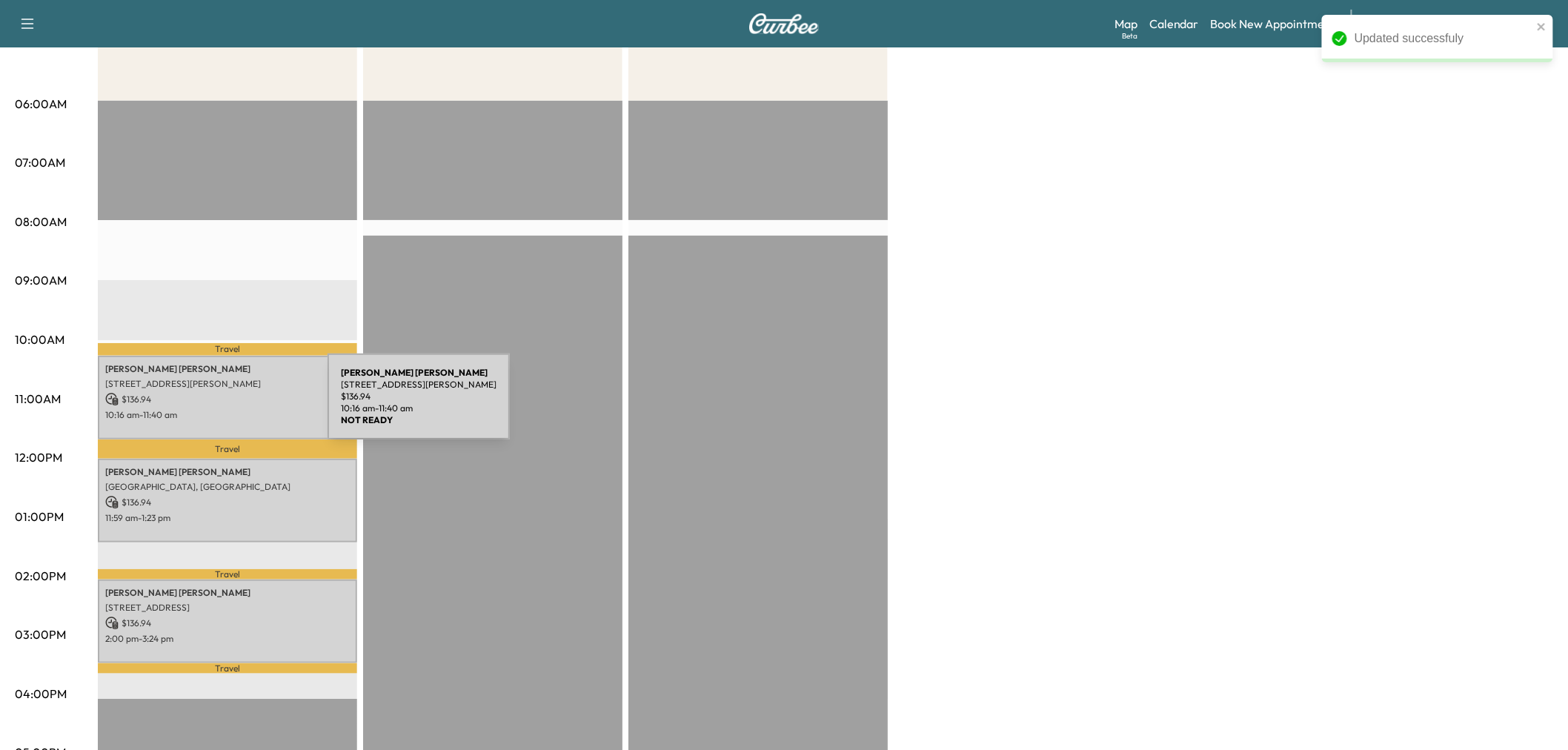
click at [217, 409] on p "10:16 am - 11:40 am" at bounding box center [227, 415] width 245 height 12
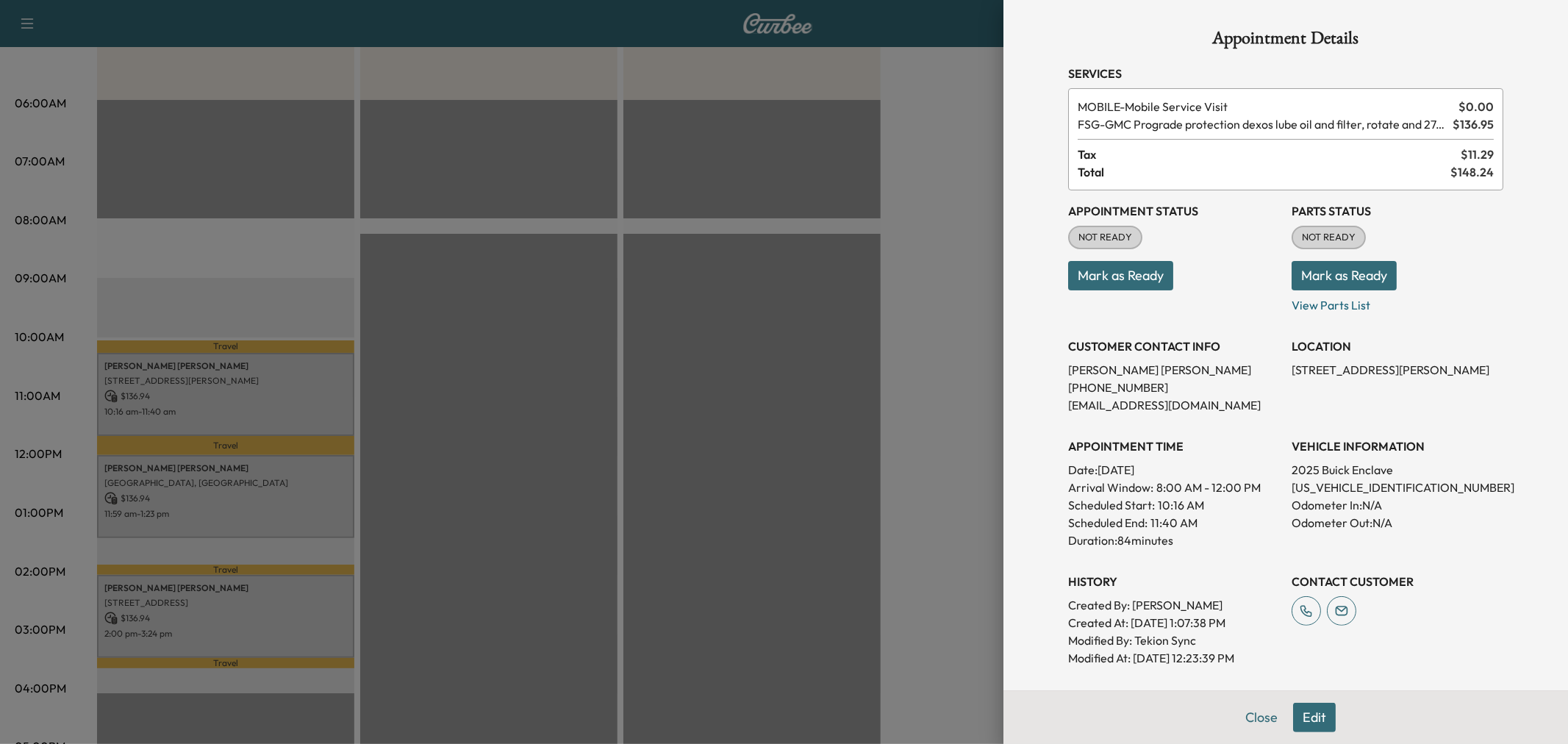
click at [244, 460] on div at bounding box center [784, 372] width 1568 height 744
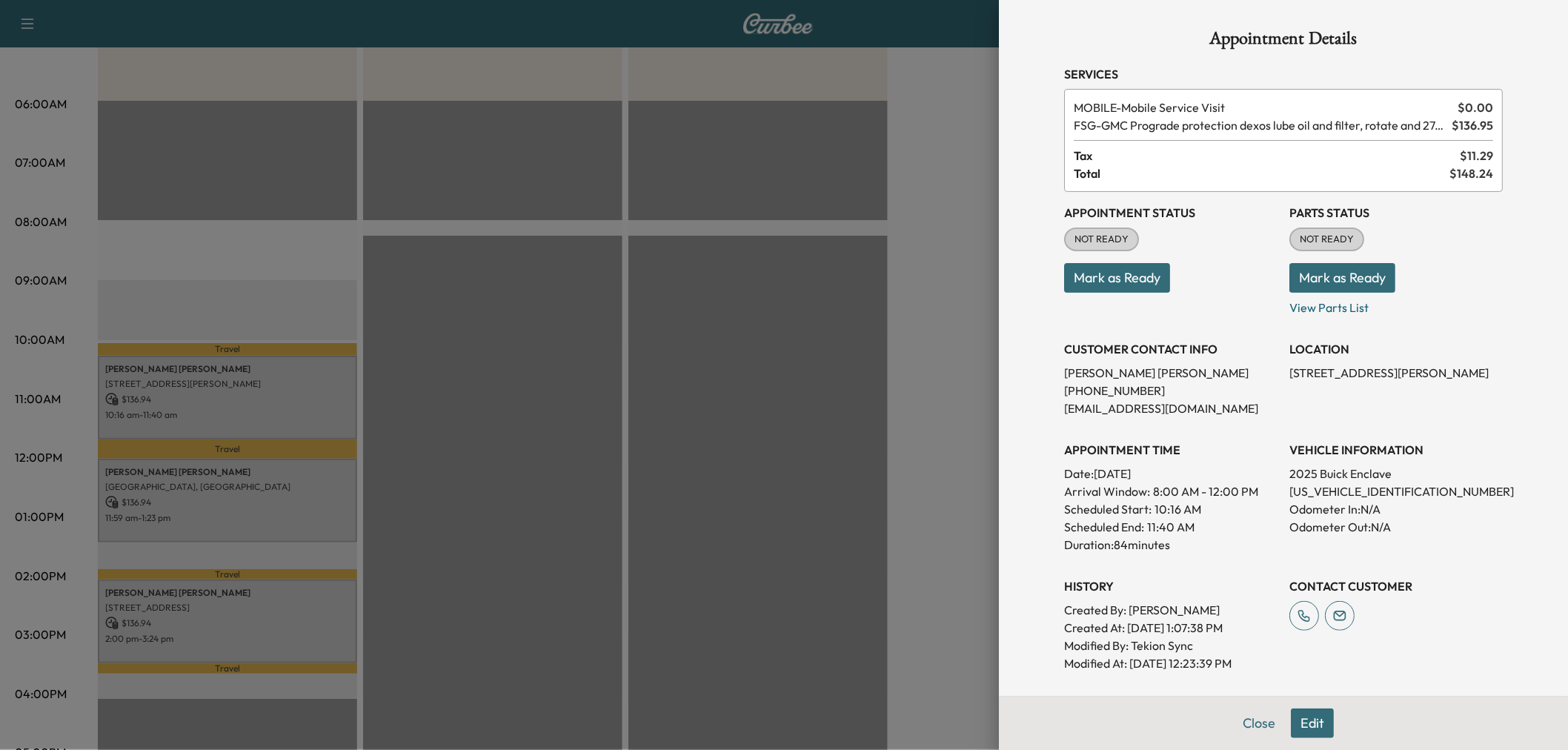
click at [246, 469] on p "[PERSON_NAME]" at bounding box center [227, 472] width 245 height 12
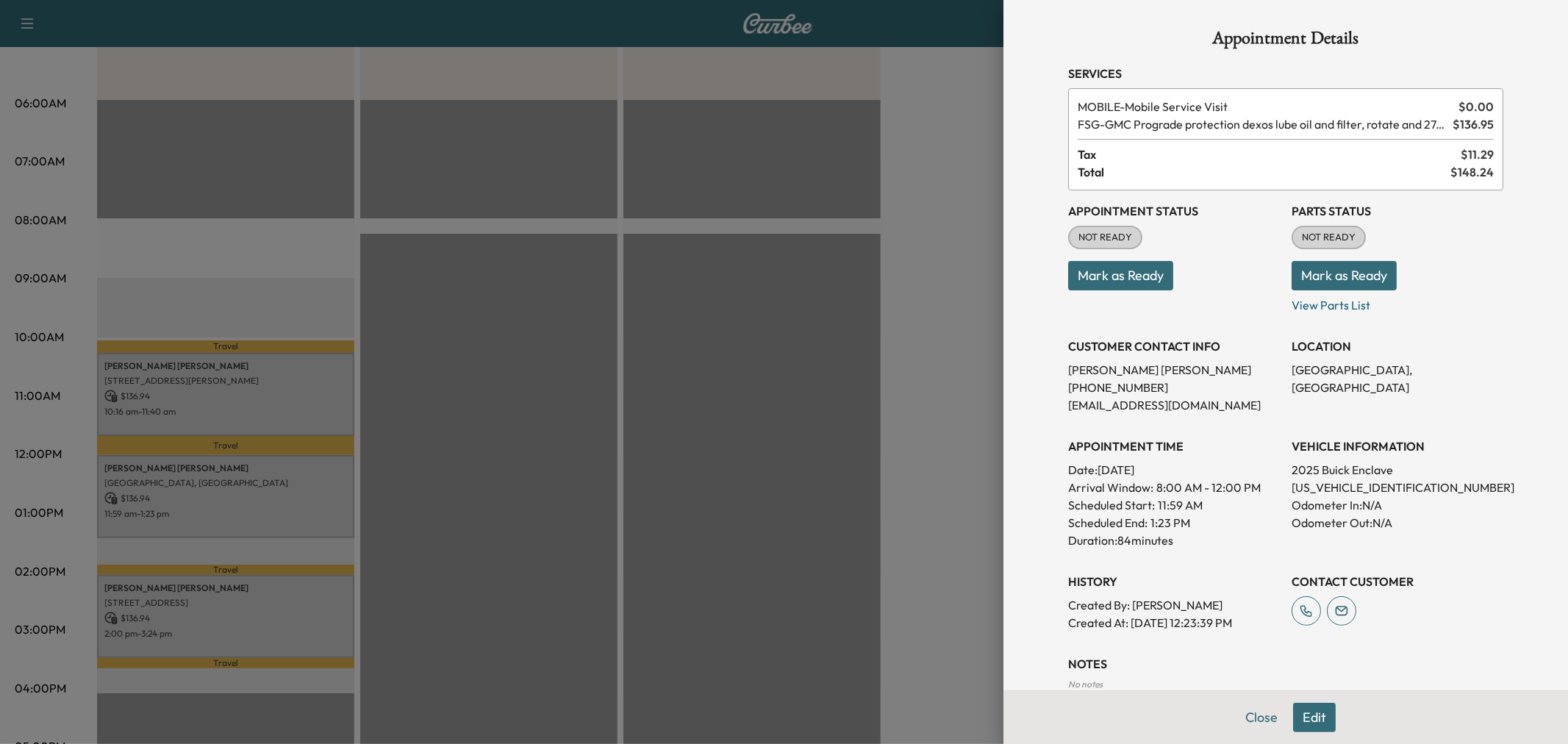
click at [244, 468] on div at bounding box center [784, 372] width 1568 height 744
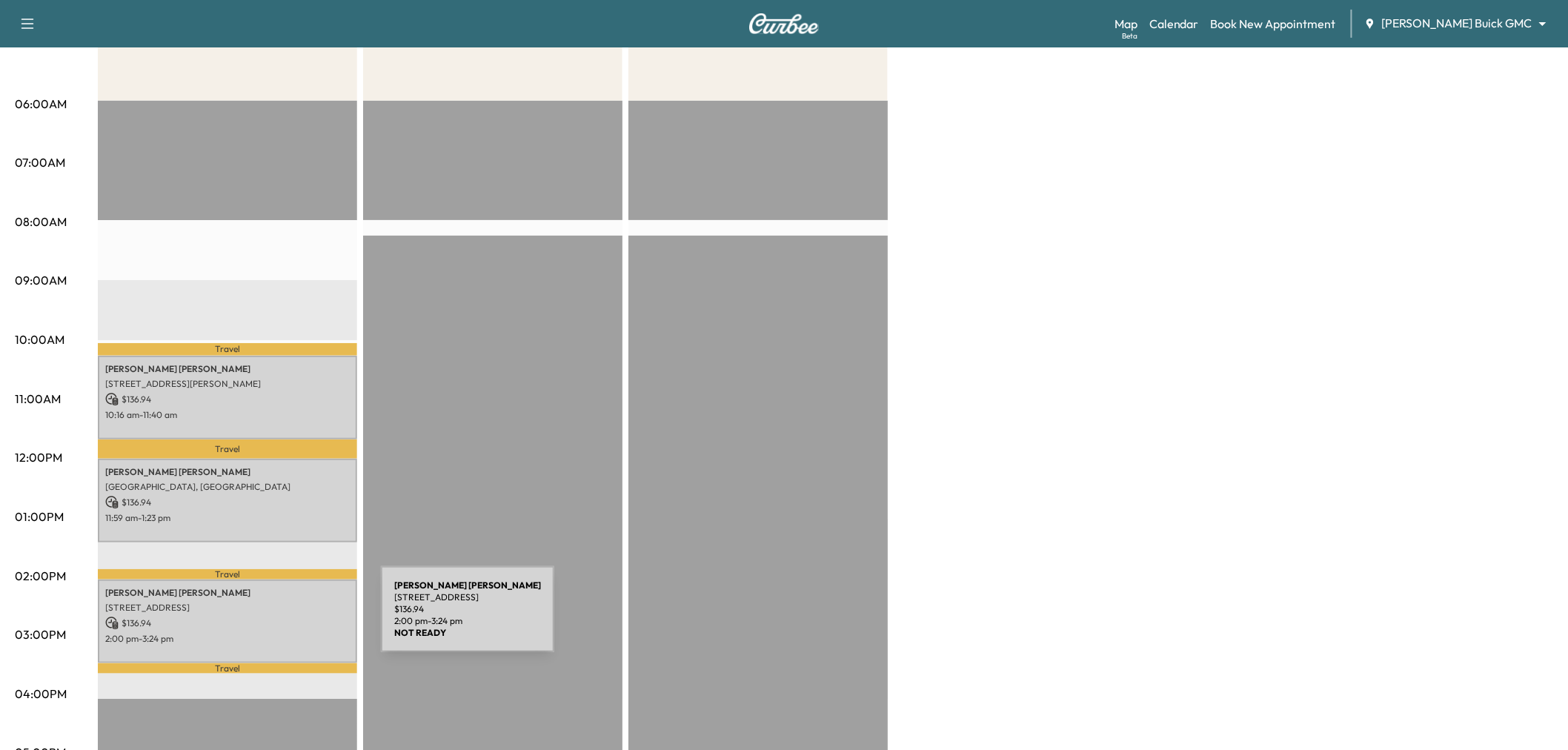
click at [270, 618] on p "$ 136.94" at bounding box center [227, 623] width 245 height 13
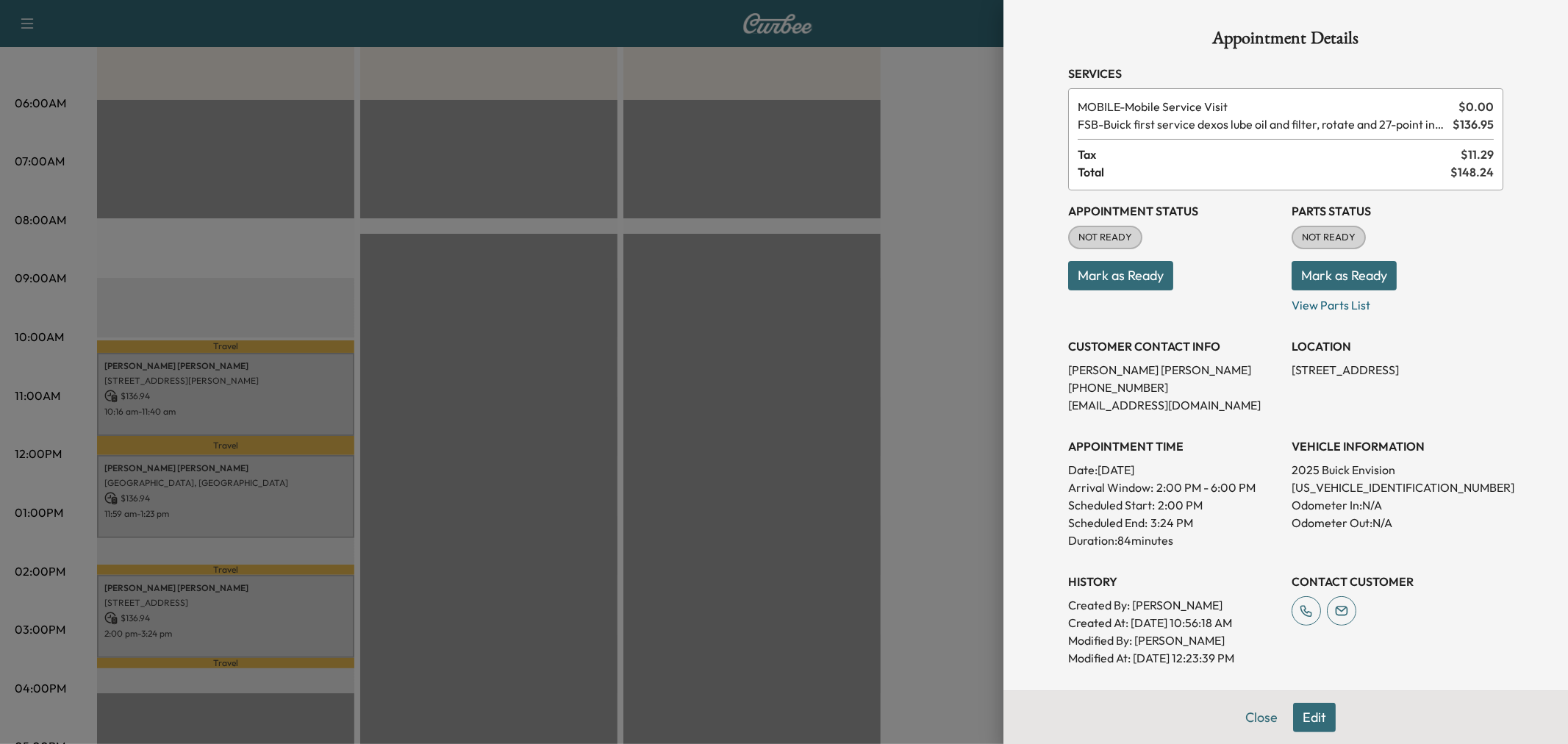
click at [269, 615] on div at bounding box center [784, 372] width 1568 height 744
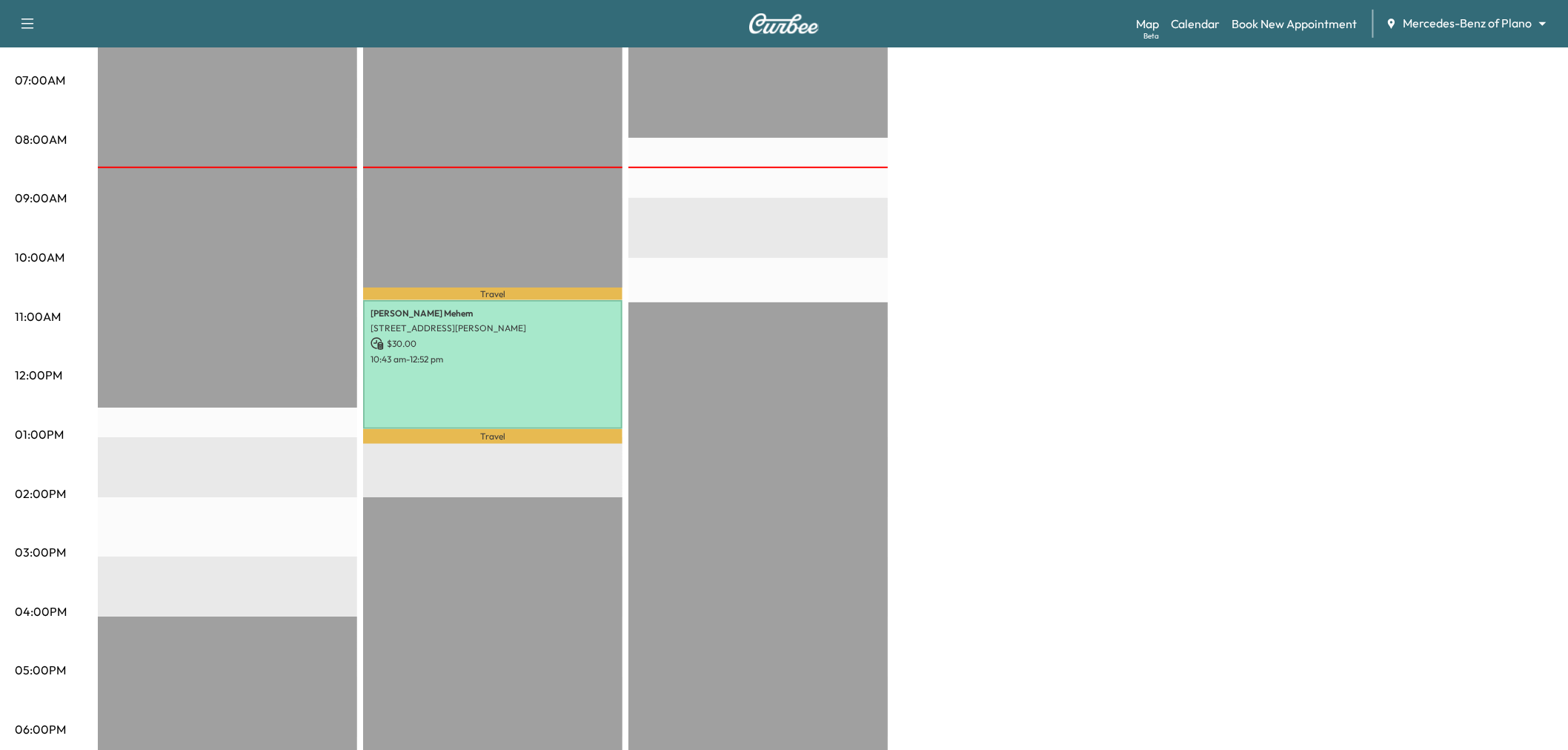
scroll to position [82, 0]
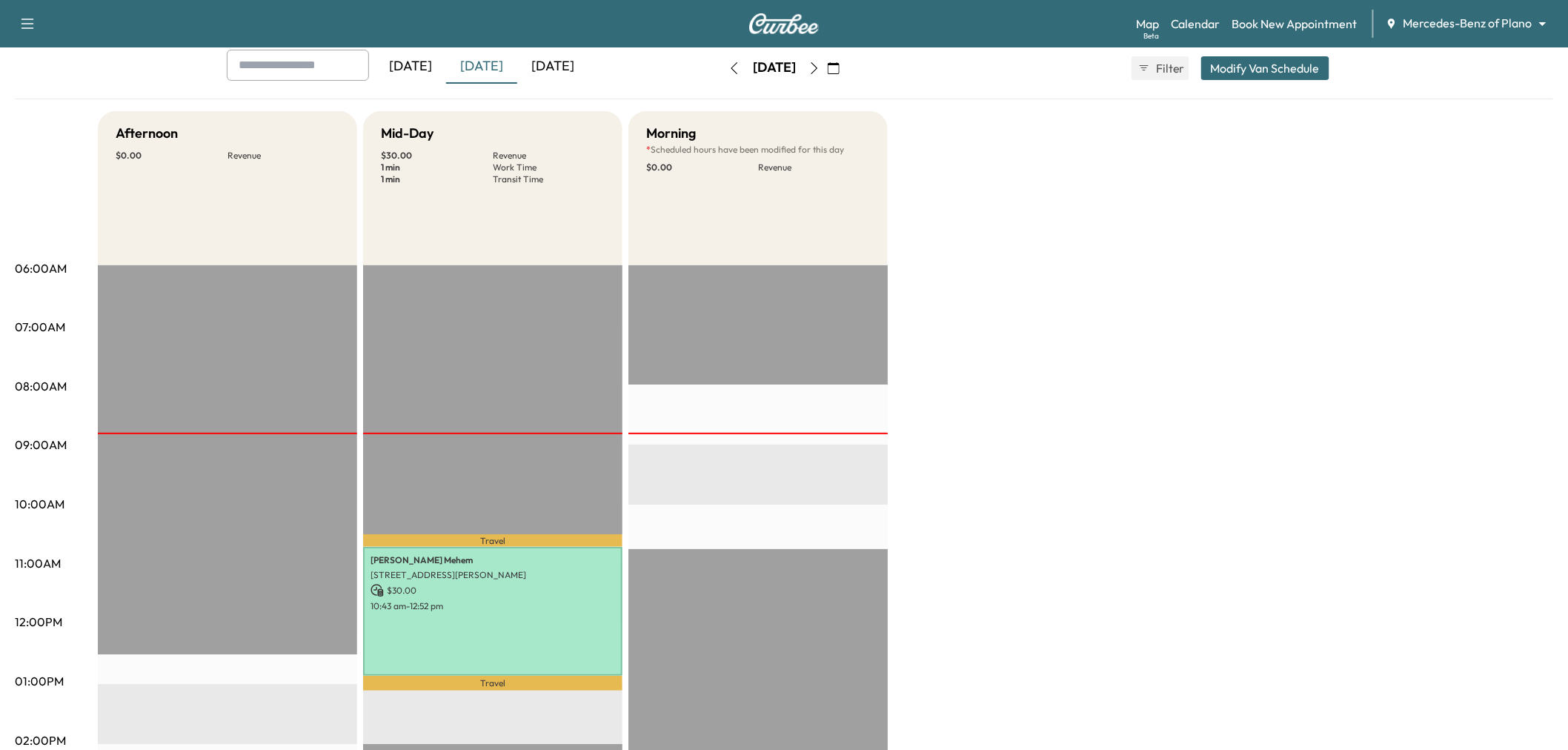
click at [469, 56] on div "[DATE]" at bounding box center [481, 66] width 71 height 34
click at [495, 67] on div "[DATE]" at bounding box center [481, 66] width 71 height 34
click at [1155, 442] on div "Afternoon $ 0.00 Revenue EST Start Mid-Day $ 30.00 Revenue 1 min Work Time 1 mi…" at bounding box center [825, 666] width 1455 height 1111
click at [567, 67] on div "[DATE]" at bounding box center [553, 66] width 71 height 34
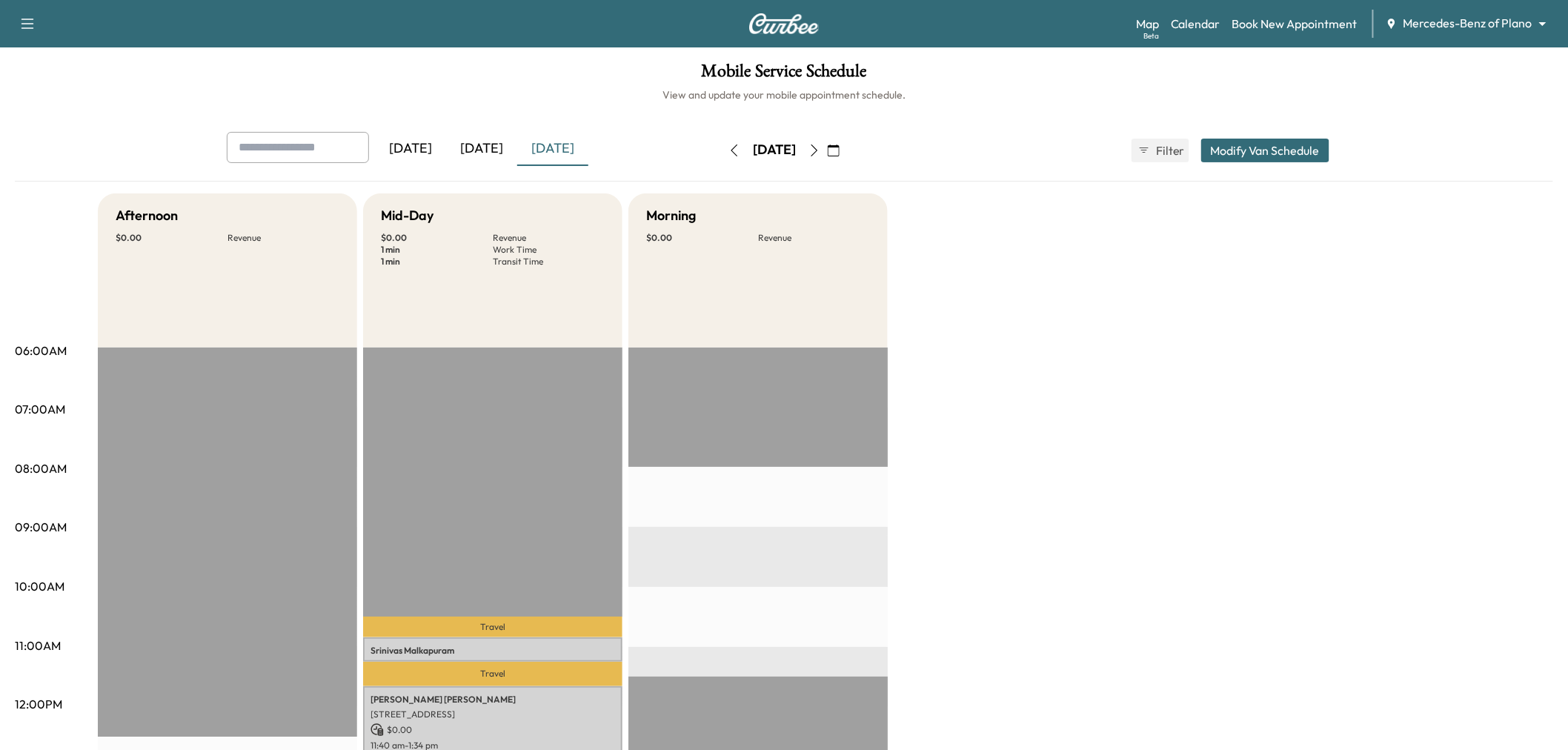
click at [495, 151] on div "[DATE]" at bounding box center [481, 149] width 71 height 34
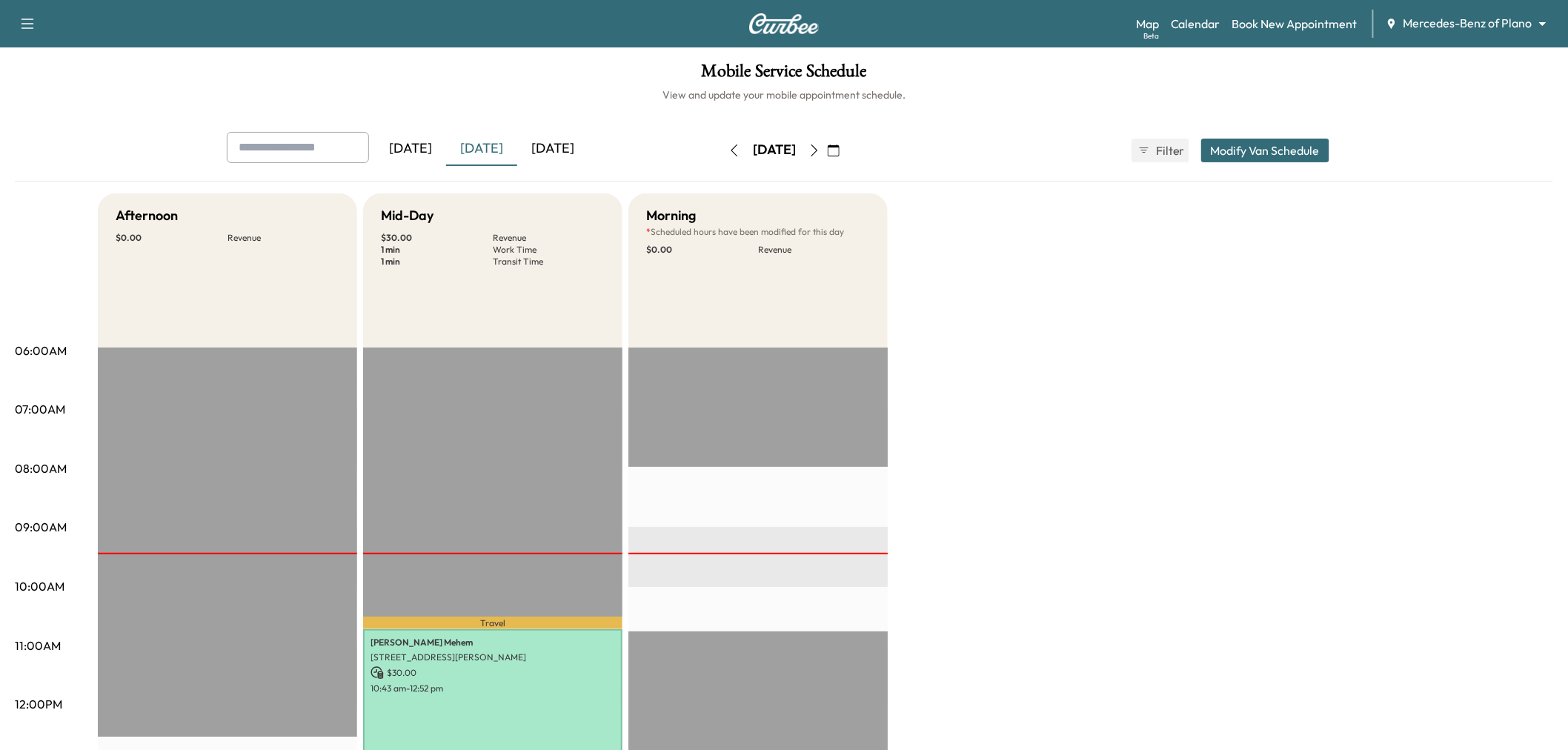
click at [821, 148] on icon "button" at bounding box center [814, 150] width 12 height 12
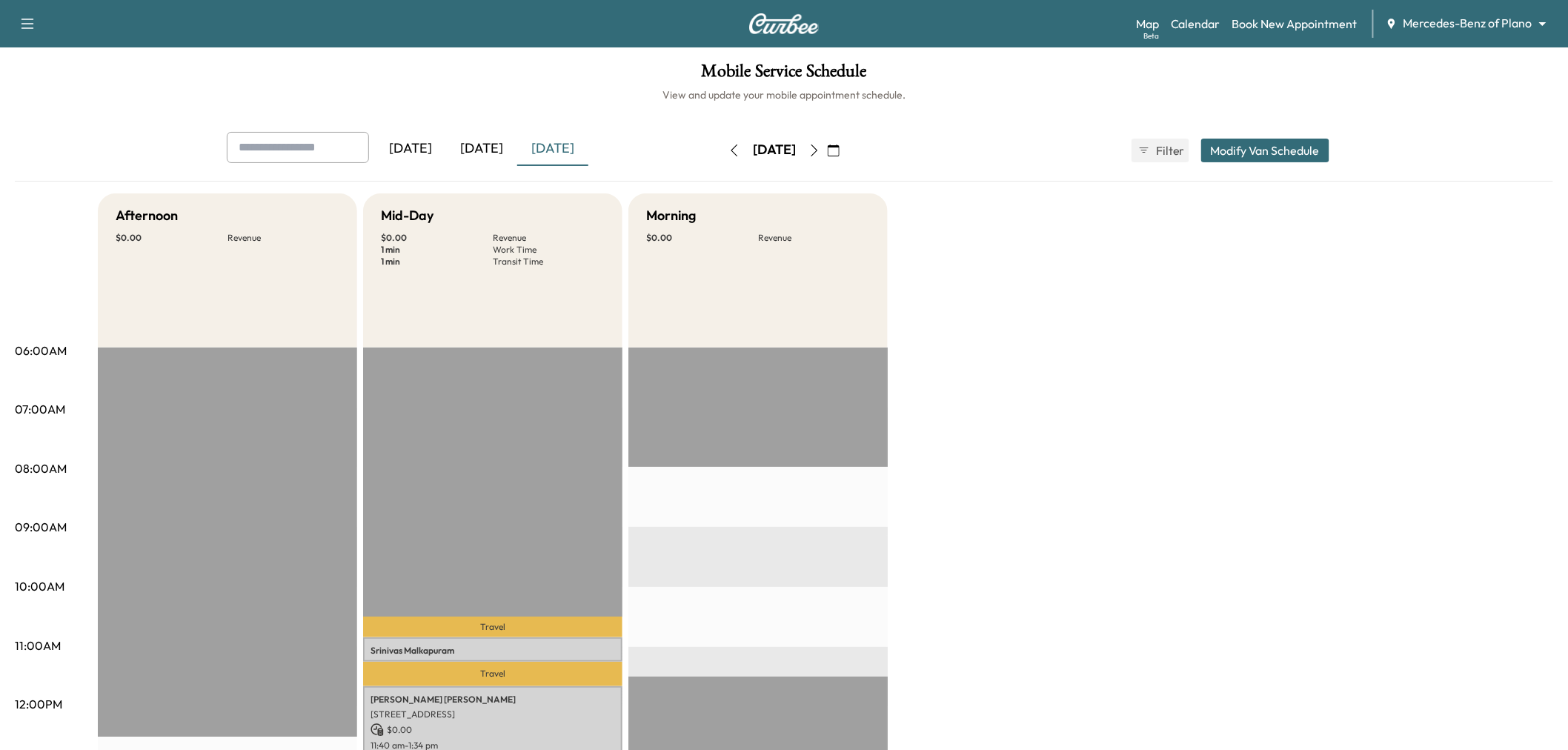
click at [821, 151] on icon "button" at bounding box center [814, 150] width 12 height 12
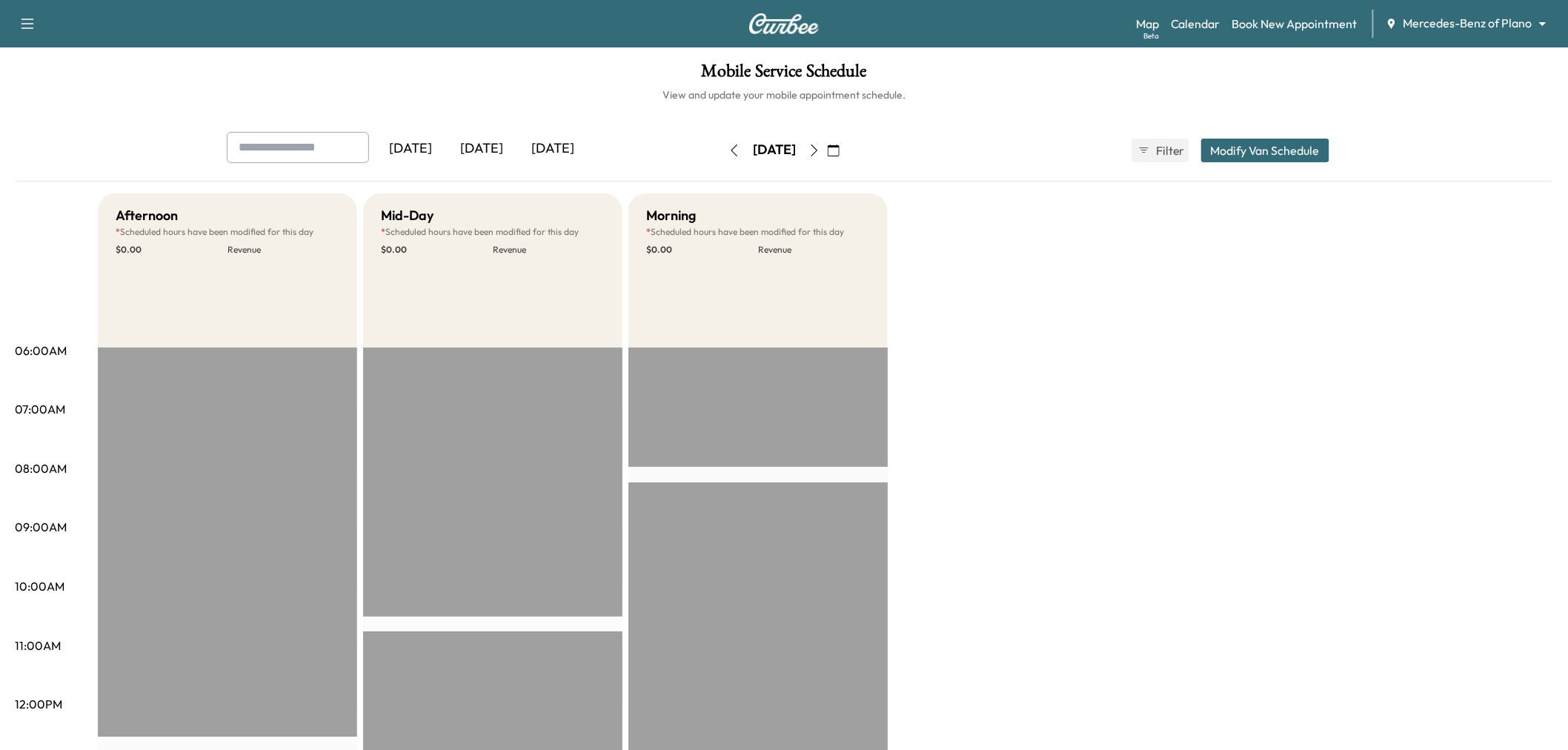
click at [475, 148] on div "[DATE]" at bounding box center [481, 149] width 71 height 34
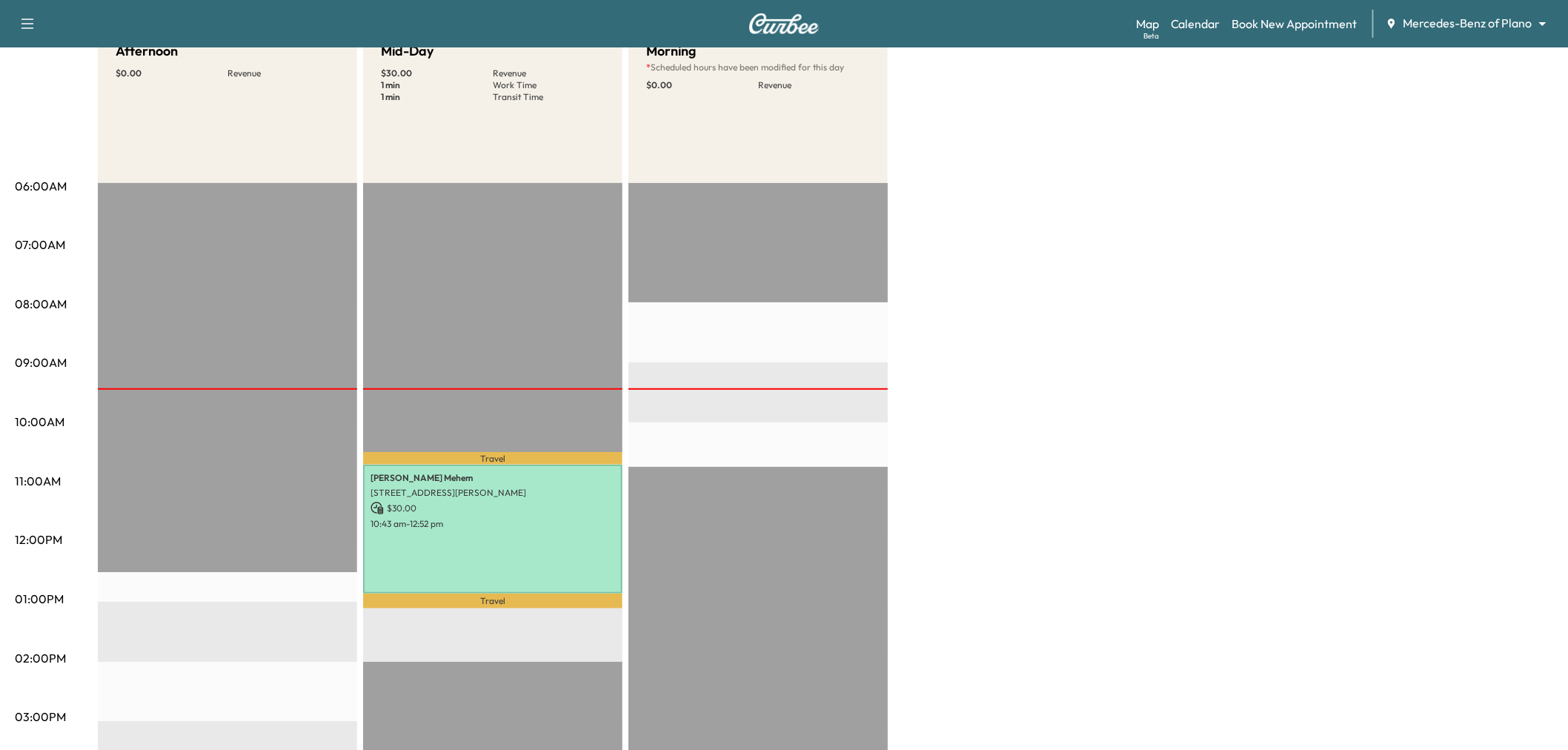
scroll to position [247, 0]
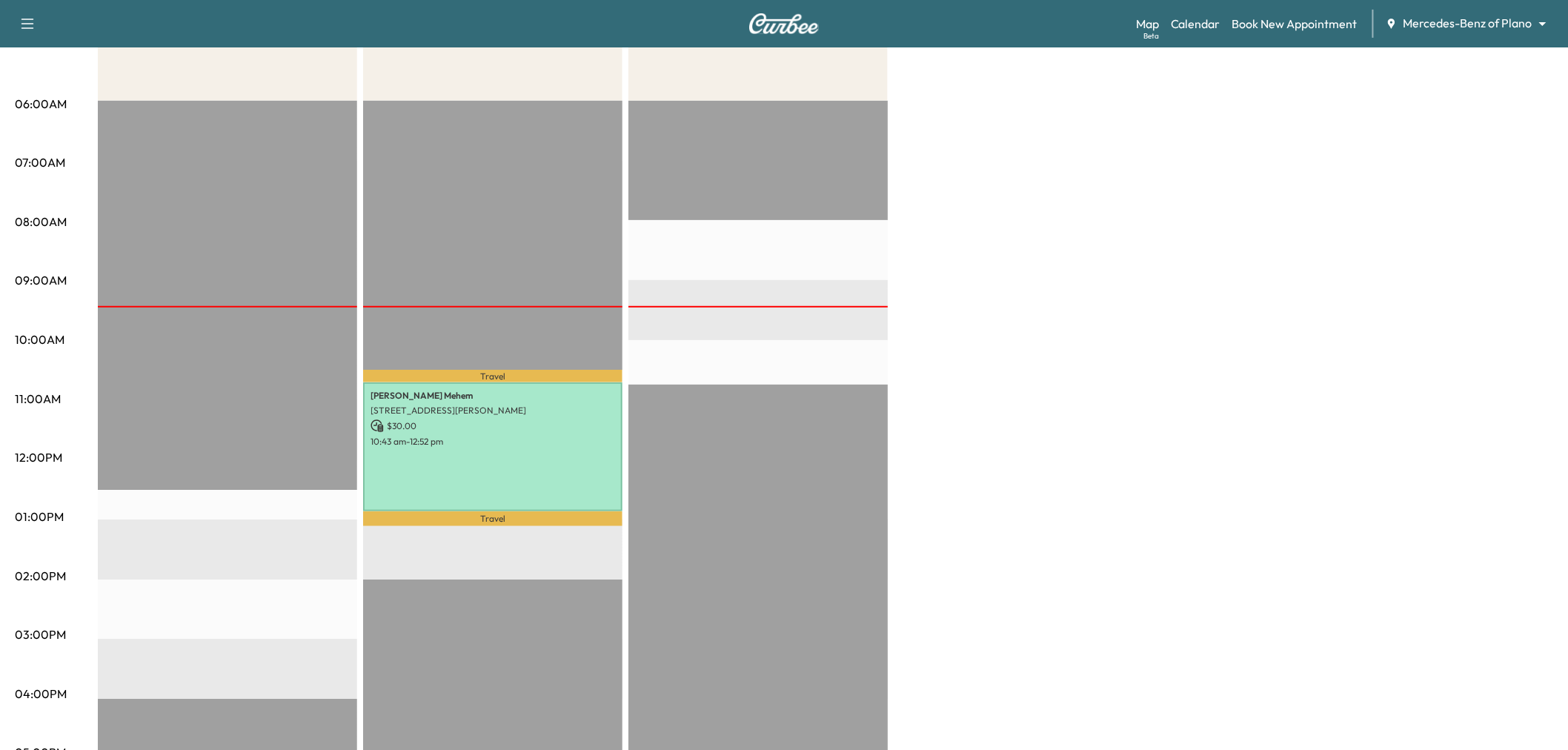
click at [1053, 158] on div "Afternoon $ 0.00 Revenue EST Start Mid-Day $ 30.00 Revenue 1 min Work Time 1 mi…" at bounding box center [825, 502] width 1455 height 1111
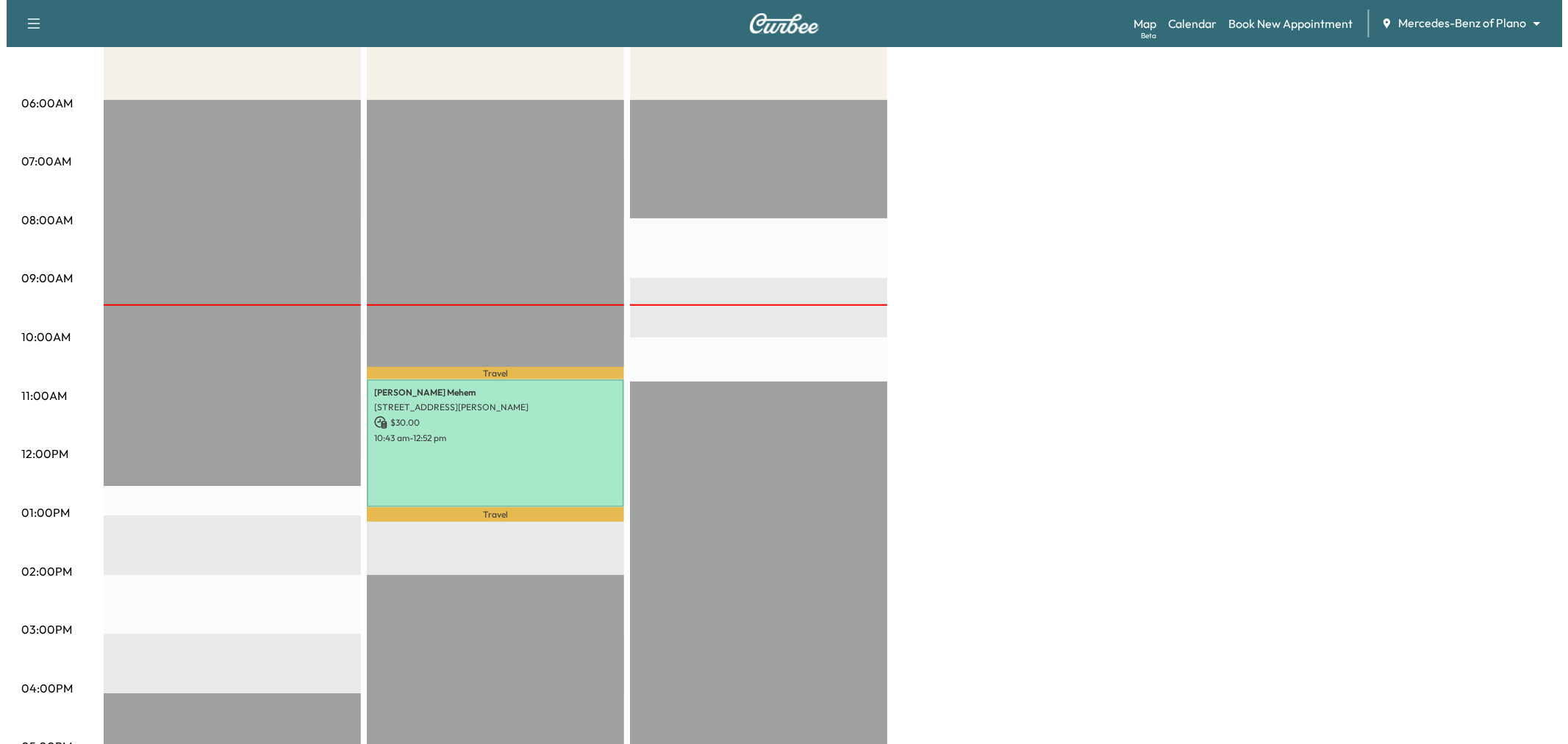
scroll to position [81, 0]
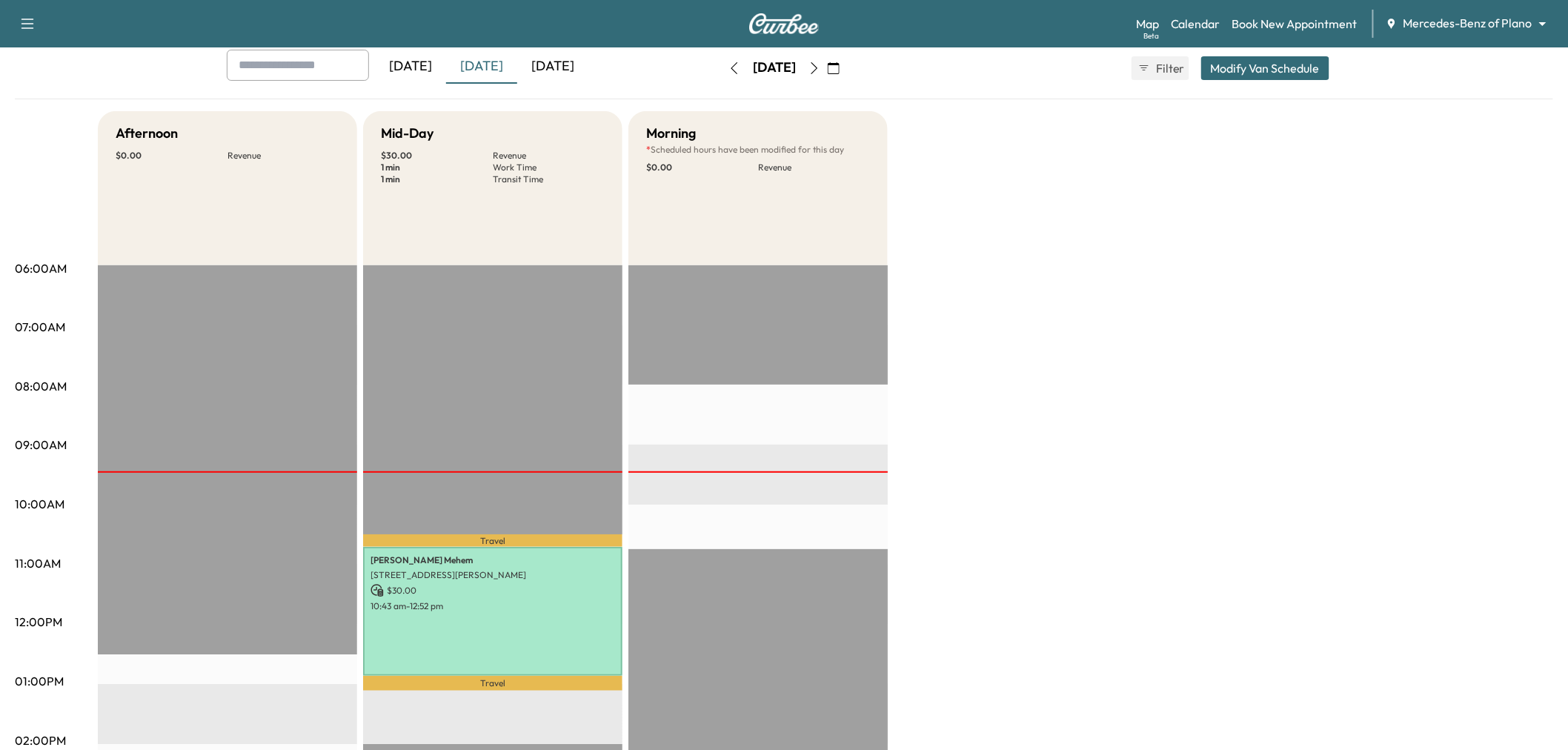
click at [1247, 69] on button "Modify Van Schedule" at bounding box center [1266, 68] width 128 height 23
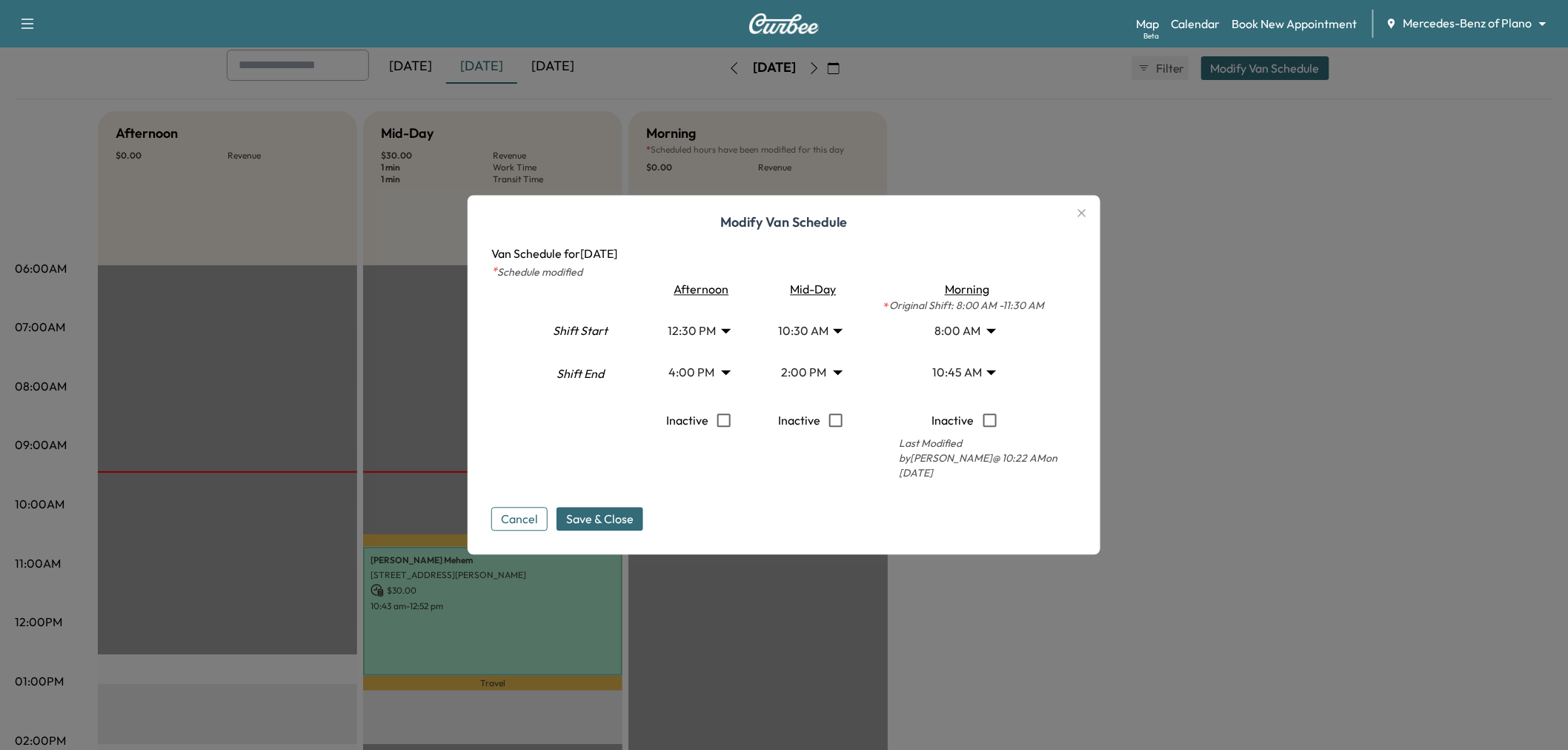
click at [982, 371] on body "Support Log Out Map Beta Calendar Book New Appointment Mercedes-Benz of Plano *…" at bounding box center [784, 293] width 1568 height 750
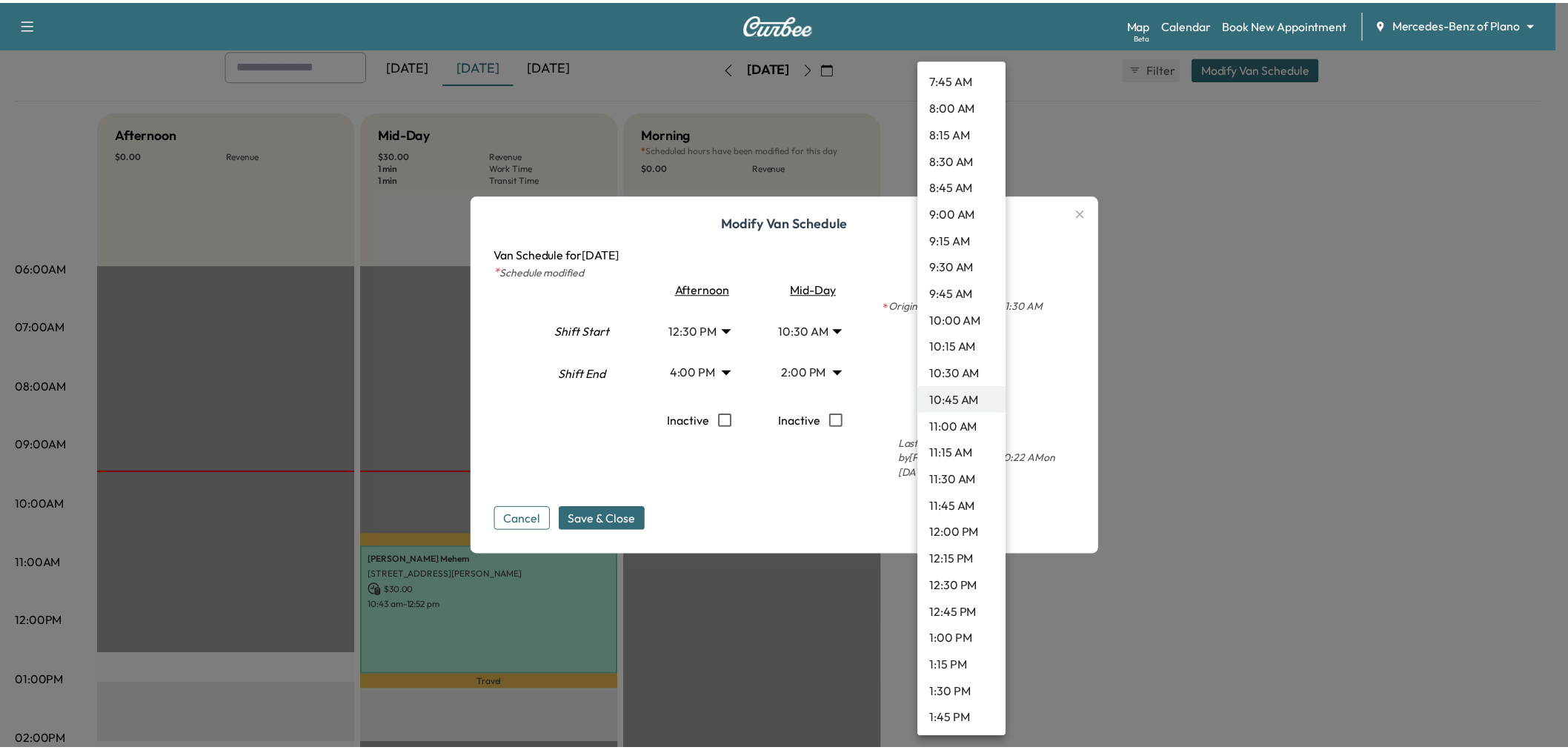
scroll to position [770, 0]
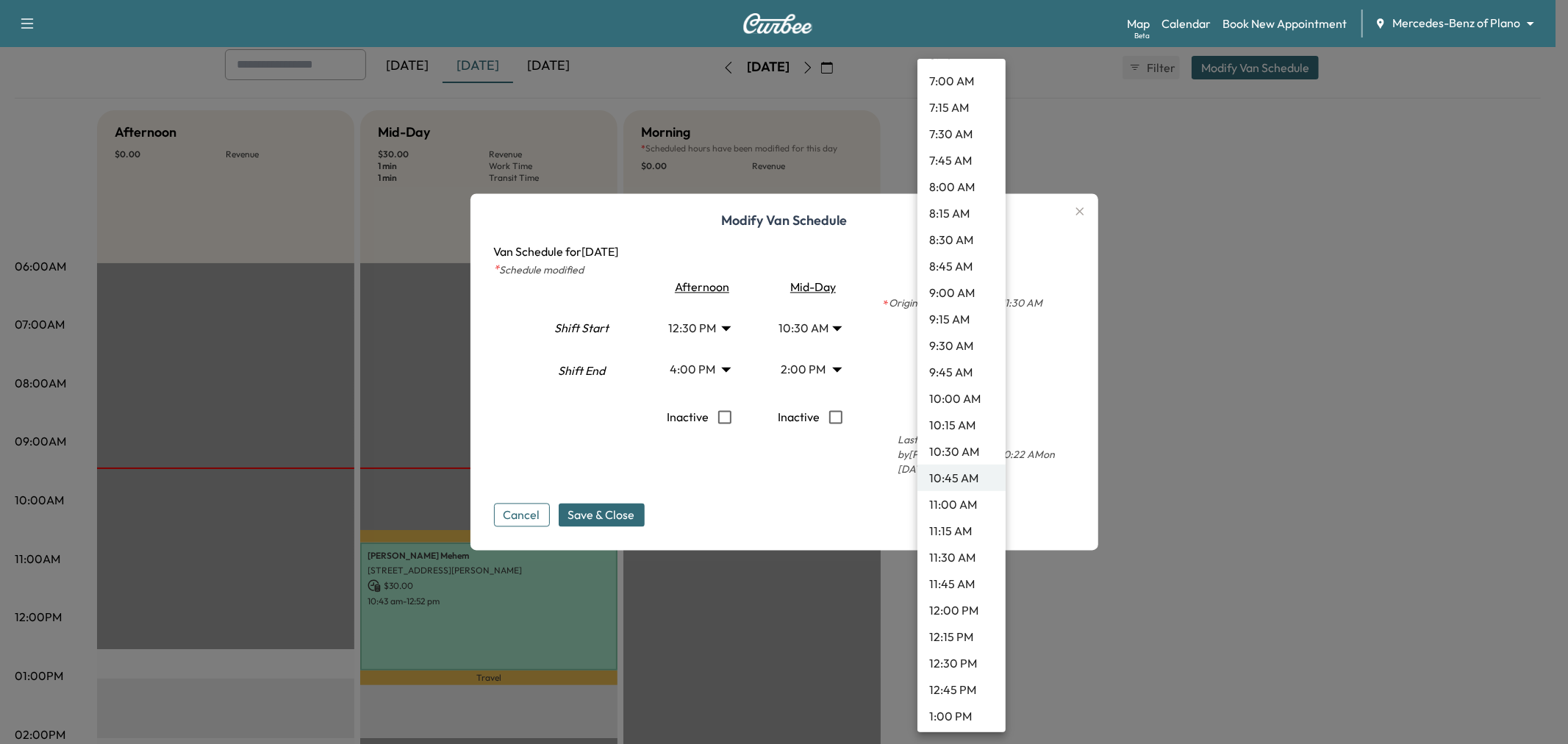
click at [958, 210] on li "8:15 AM" at bounding box center [962, 213] width 89 height 27
type input "****"
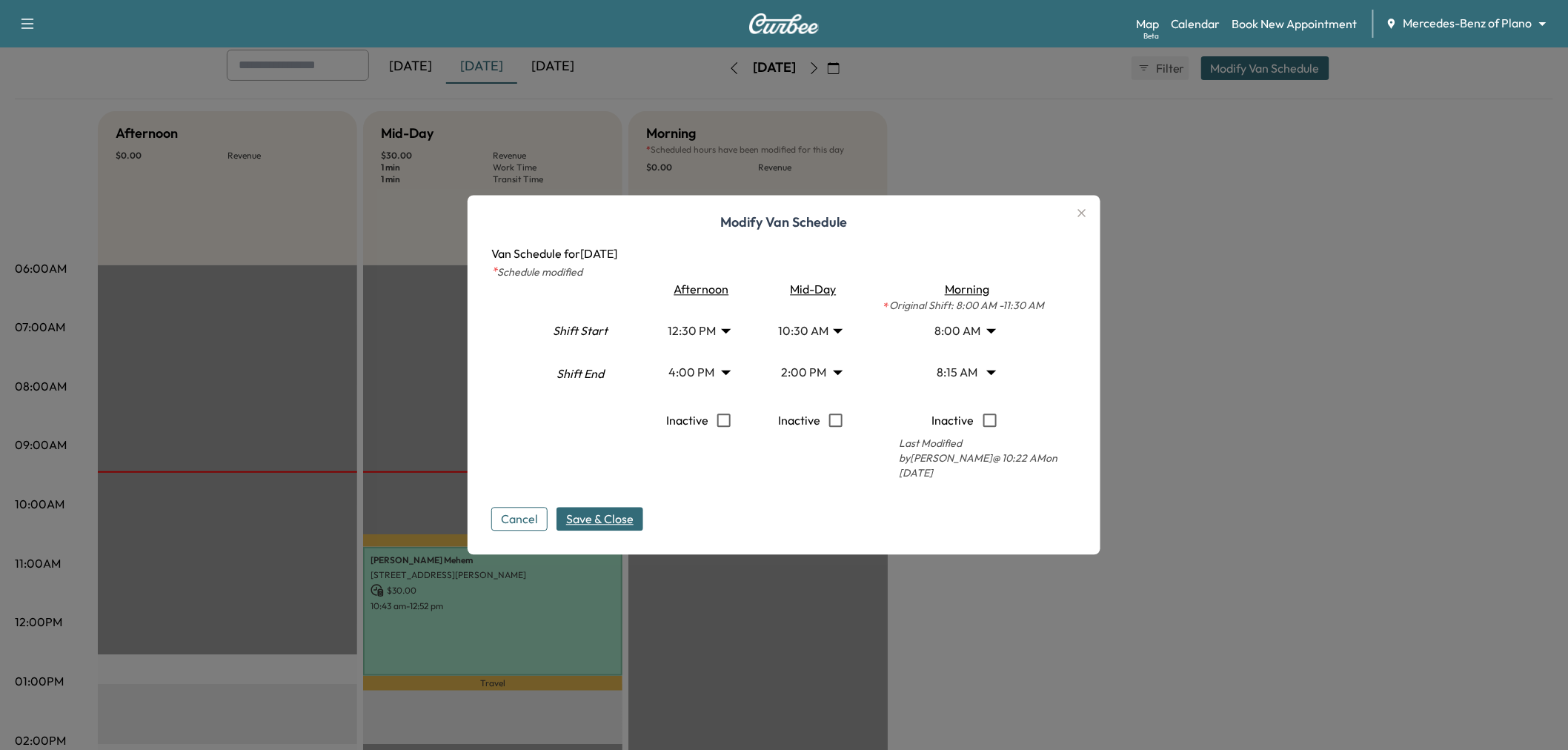
click at [623, 513] on span "Save & Close" at bounding box center [599, 519] width 67 height 18
